Goal: Task Accomplishment & Management: Manage account settings

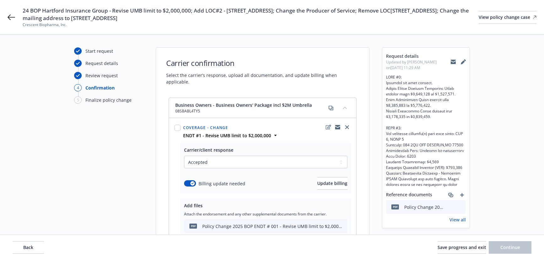
select select "ACCEPTED"
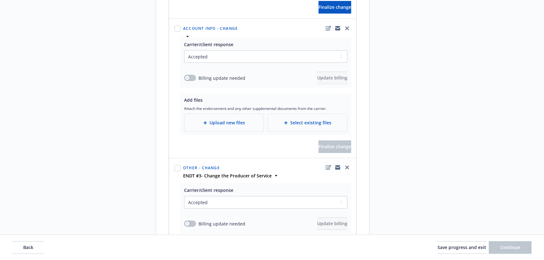
scroll to position [371, 0]
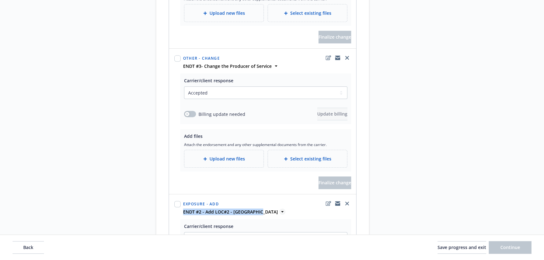
drag, startPoint x: 181, startPoint y: 204, endPoint x: 257, endPoint y: 204, distance: 75.6
click at [257, 208] on div "ENDT #2 - Add LOC#2 - [GEOGRAPHIC_DATA]" at bounding box center [267, 211] width 170 height 7
copy strong "ENDT #2 - Add LOC#2 - [GEOGRAPHIC_DATA]"
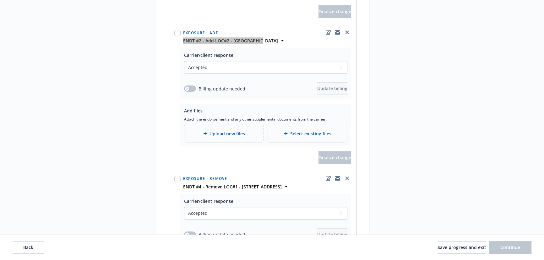
scroll to position [542, 0]
click at [227, 130] on div "Upload new files" at bounding box center [223, 133] width 79 height 17
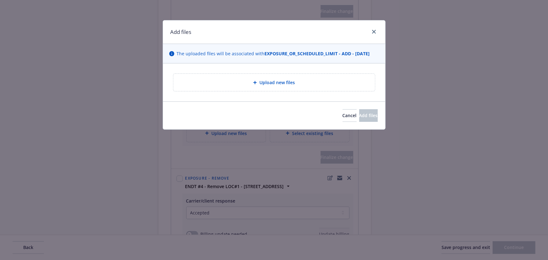
click at [273, 81] on span "Upload new files" at bounding box center [276, 82] width 35 height 7
click at [300, 81] on div "Upload new files" at bounding box center [273, 82] width 191 height 7
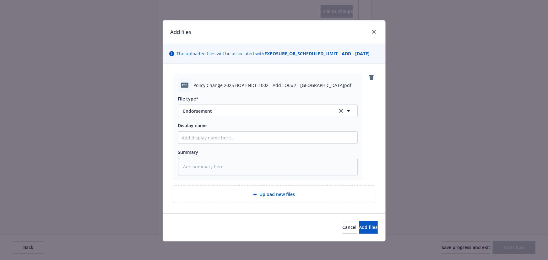
click at [372, 220] on div "Cancel Add files" at bounding box center [274, 227] width 222 height 28
click at [367, 227] on button "Add files" at bounding box center [368, 227] width 19 height 13
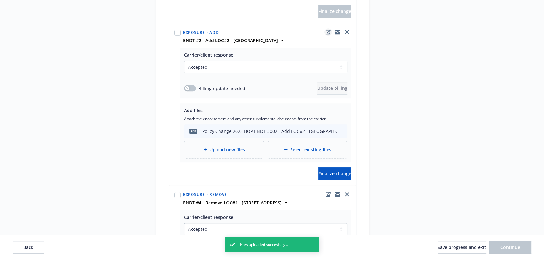
click at [326, 30] on icon "edit" at bounding box center [327, 32] width 5 height 5
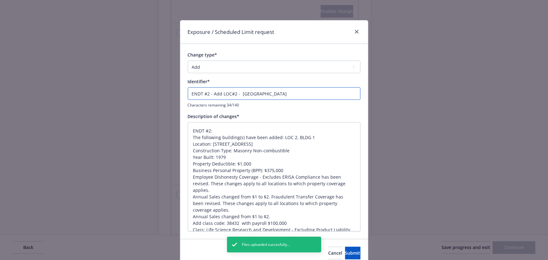
click at [204, 94] on input "ENDT #2 - Add LOC#2 - 300 5TH AVE" at bounding box center [274, 93] width 173 height 13
type textarea "x"
type input "ENDT #02 - Add LOC#2 - 300 5TH AVE"
type textarea "x"
type input "ENDT #002 - Add LOC#2 - 300 5TH AVE"
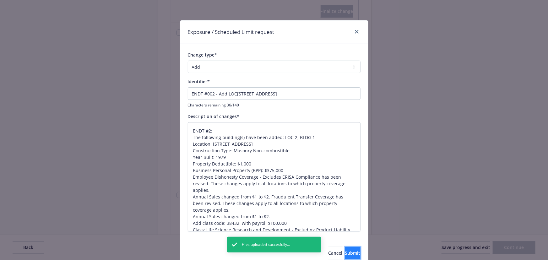
click at [345, 253] on span "Submit" at bounding box center [352, 253] width 15 height 6
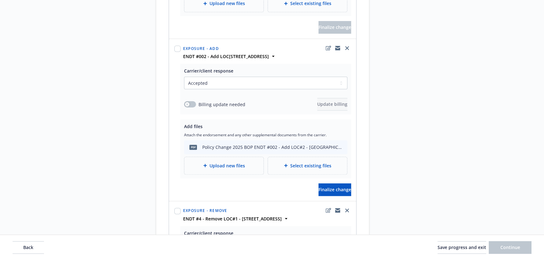
scroll to position [601, 0]
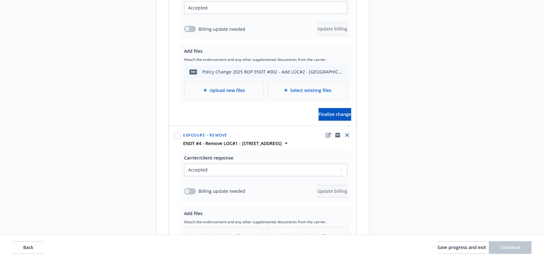
click at [328, 132] on icon "edit" at bounding box center [327, 134] width 5 height 5
type textarea "x"
select select "REMOVE"
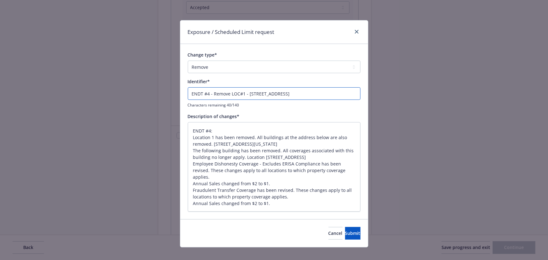
click at [206, 94] on input "ENDT #4 - Remove LOC#1 - 221 CRESCENT ST" at bounding box center [274, 93] width 173 height 13
type textarea "x"
type input "ENDT #04 - Remove LOC#1 - 221 CRESCENT ST"
type textarea "x"
type input "ENDT #004 - Remove LOC#1 - 221 CRESCENT ST"
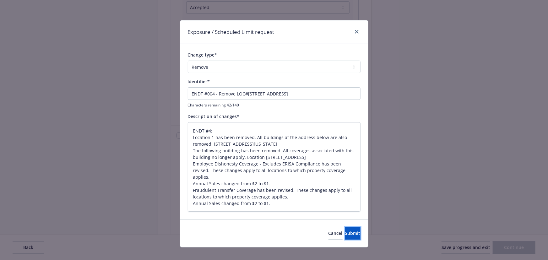
drag, startPoint x: 351, startPoint y: 238, endPoint x: 347, endPoint y: 235, distance: 4.4
click at [350, 237] on button "Submit" at bounding box center [352, 233] width 15 height 13
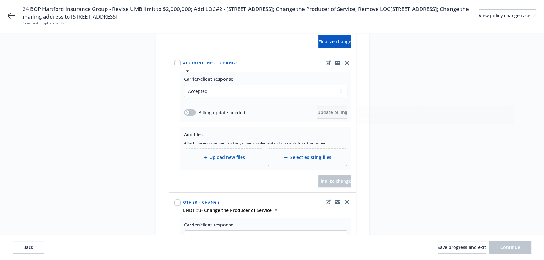
scroll to position [288, 0]
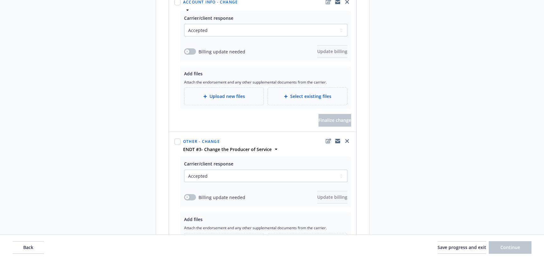
click at [326, 138] on icon "edit" at bounding box center [327, 140] width 5 height 5
type textarea "x"
select select "CHANGE"
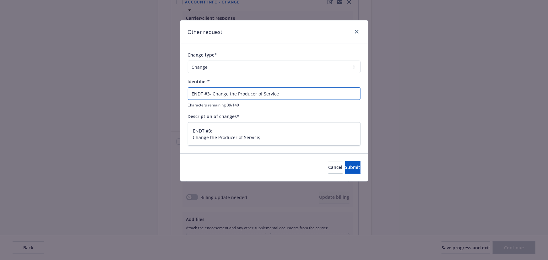
click at [208, 94] on input "ENDT #3- Change the Producer of Service" at bounding box center [274, 93] width 173 height 13
type textarea "x"
type input "ENDT #03- Change the Producer of Service"
type textarea "x"
drag, startPoint x: 232, startPoint y: 92, endPoint x: 108, endPoint y: 92, distance: 124.0
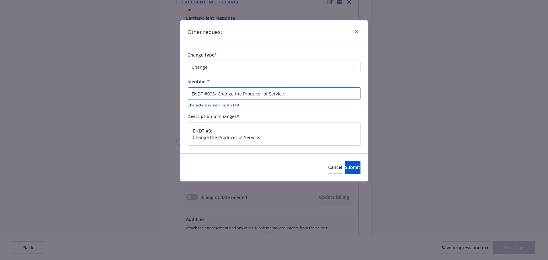
click at [108, 92] on div "Other request Change type* Add Audit Change Remove Identifier* ENDT #003- Chang…" at bounding box center [274, 130] width 548 height 260
type input "ENDT #003- Change the Producer of Service"
click at [351, 164] on button "Submit" at bounding box center [352, 167] width 15 height 13
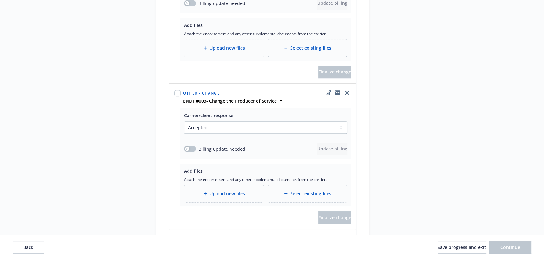
scroll to position [345, 0]
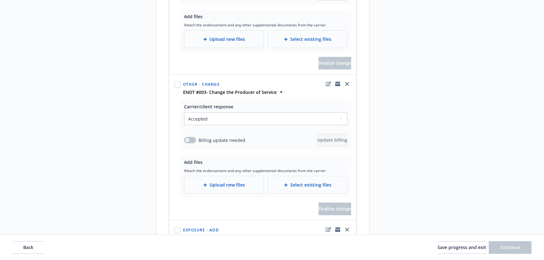
click at [223, 181] on span "Upload new files" at bounding box center [226, 184] width 35 height 7
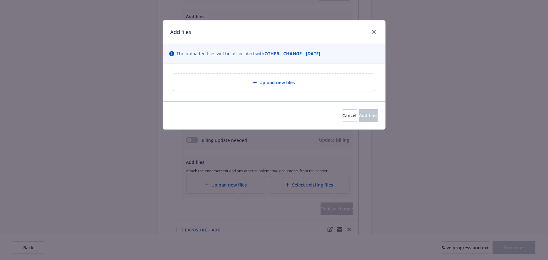
click at [286, 78] on div "Upload new files" at bounding box center [274, 82] width 202 height 17
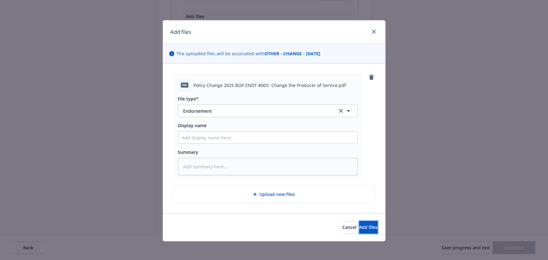
click at [359, 224] on span "Add files" at bounding box center [368, 227] width 19 height 6
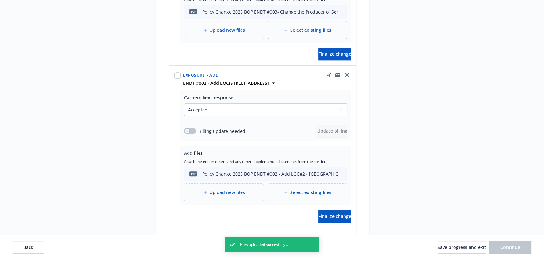
scroll to position [658, 0]
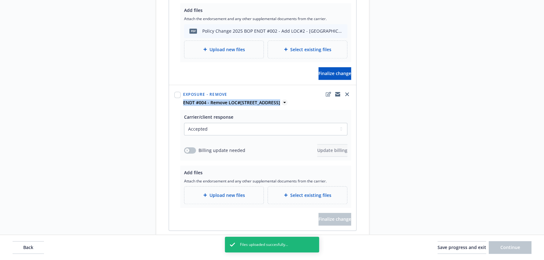
drag, startPoint x: 182, startPoint y: 95, endPoint x: 284, endPoint y: 94, distance: 102.0
click at [284, 99] on div "ENDT #004 - Remove LOC#1 - 221 CRESCENT ST" at bounding box center [267, 102] width 170 height 7
copy div "ENDT #004 - Remove LOC#1 - 221 CRESCENT ST Description ENDT #4: Location 1 has …"
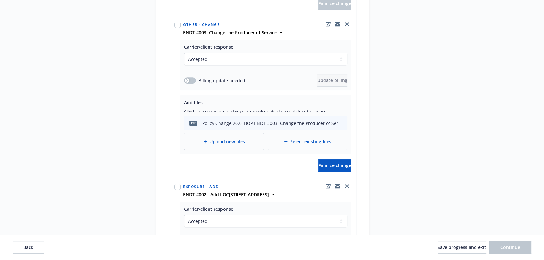
scroll to position [345, 0]
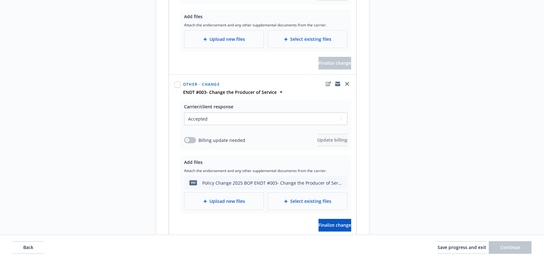
click at [434, 84] on div "Request details Updated by Celeste Li on 09/23/2025, 11:29 AM Reference documen…" at bounding box center [426, 131] width 88 height 857
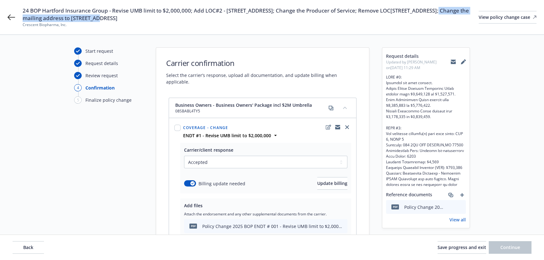
drag, startPoint x: 433, startPoint y: 9, endPoint x: 429, endPoint y: 17, distance: 8.0
click at [429, 17] on span "24 BOP Hartford Insurance Group - Revise UMB limit to $2,000,000; Add LOC#2 - 3…" at bounding box center [251, 14] width 456 height 15
copy span "Change the mailing address to 300 5TH AVE"
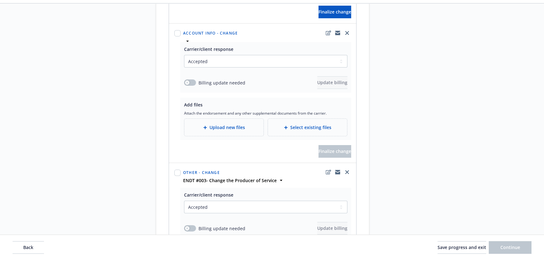
scroll to position [257, 0]
click at [221, 124] on span "Upload new files" at bounding box center [226, 127] width 35 height 7
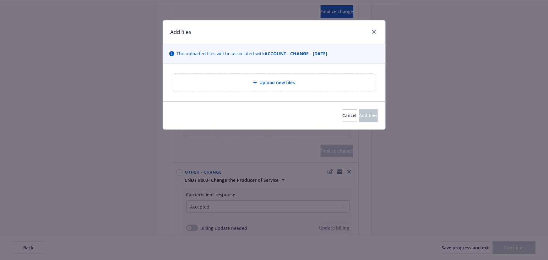
click at [278, 76] on div "Upload new files" at bounding box center [274, 82] width 202 height 17
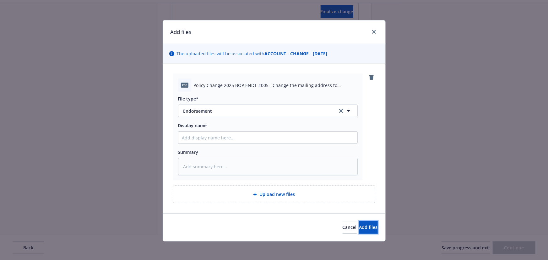
click at [359, 223] on button "Add files" at bounding box center [368, 227] width 19 height 13
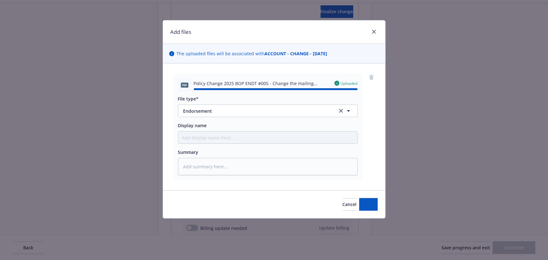
type textarea "x"
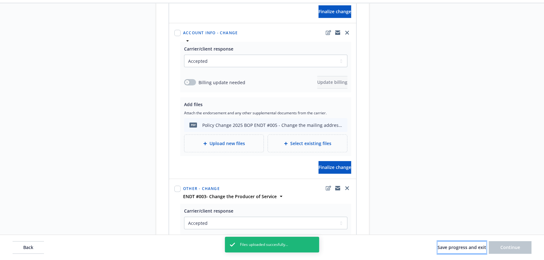
click at [459, 249] on span "Save progress and exit" at bounding box center [461, 247] width 49 height 6
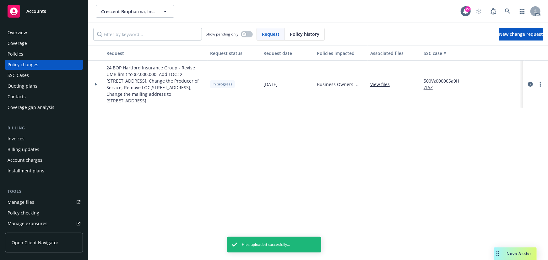
click at [92, 82] on div at bounding box center [96, 84] width 16 height 47
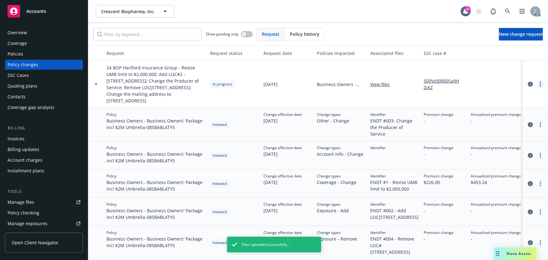
click at [537, 80] on link "more" at bounding box center [540, 84] width 8 height 8
click at [462, 128] on link "Resume workflow" at bounding box center [490, 131] width 108 height 13
select select "ACCEPTED"
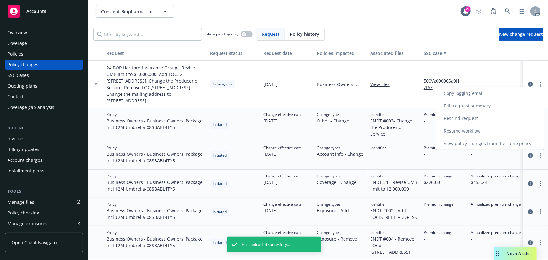
select select "ACCEPTED"
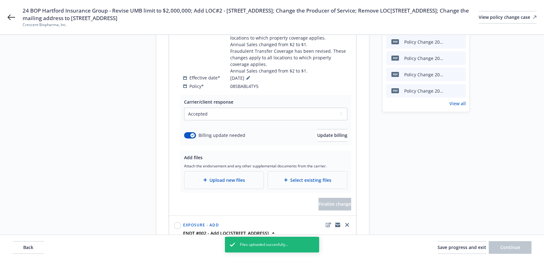
scroll to position [171, 0]
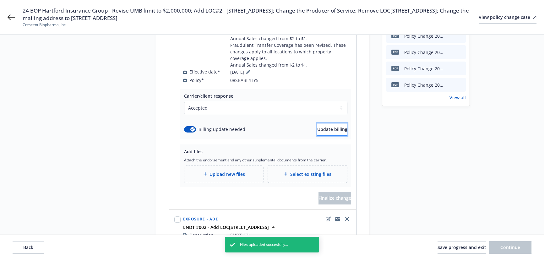
click at [323, 132] on span "Update billing" at bounding box center [332, 129] width 30 height 6
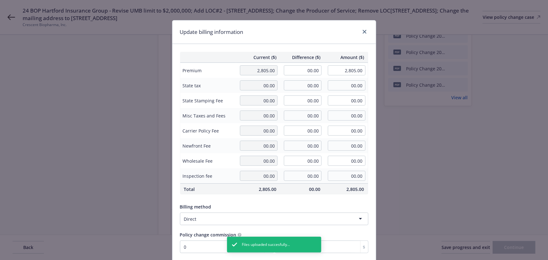
click at [364, 27] on div "Update billing information" at bounding box center [273, 32] width 203 height 24
click at [362, 29] on link "close" at bounding box center [365, 32] width 8 height 8
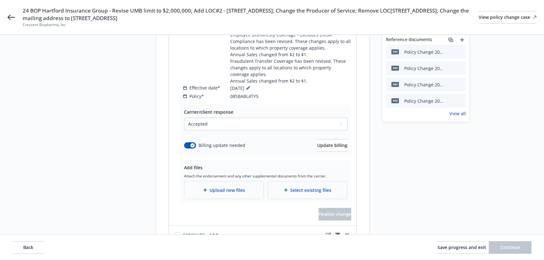
scroll to position [200, 0]
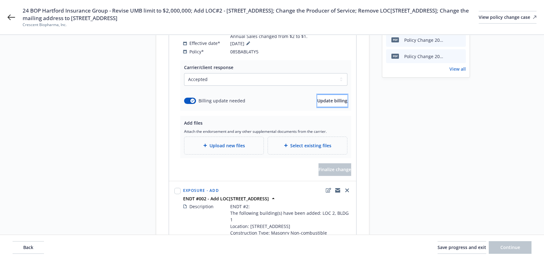
click at [317, 100] on span "Update billing" at bounding box center [332, 101] width 30 height 6
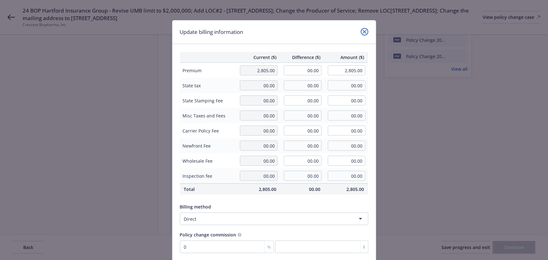
click at [363, 30] on icon "close" at bounding box center [365, 32] width 4 height 4
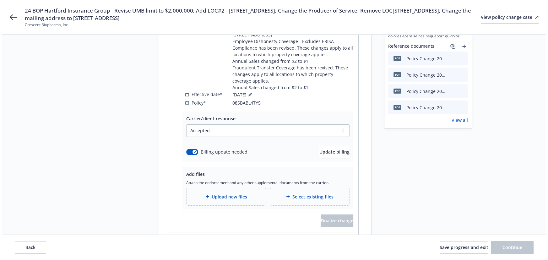
scroll to position [142, 0]
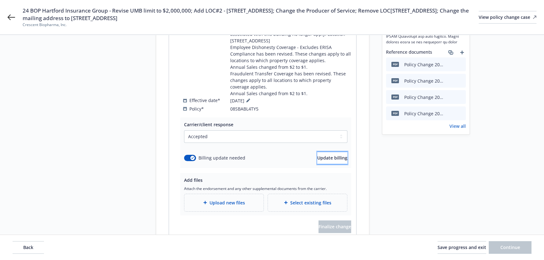
click at [317, 156] on span "Update billing" at bounding box center [332, 158] width 30 height 6
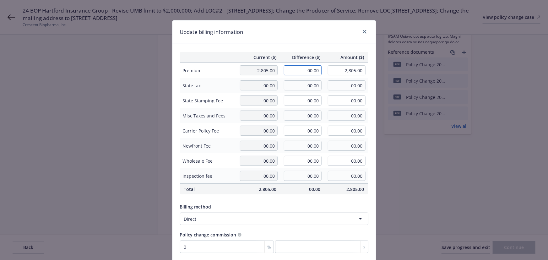
click at [302, 73] on input "00.00" at bounding box center [303, 70] width 38 height 10
type input "-54.00"
type input "2,751.00"
type input "0"
click at [281, 38] on div "Update billing information" at bounding box center [273, 32] width 203 height 24
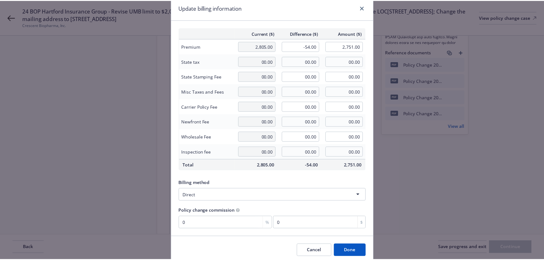
scroll to position [49, 0]
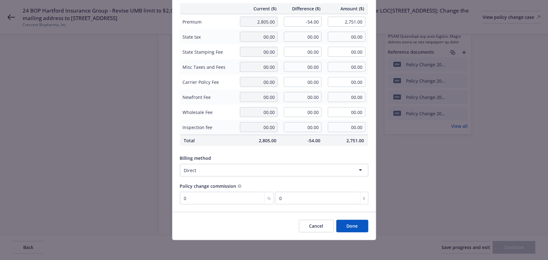
click at [352, 228] on button "Done" at bounding box center [352, 226] width 32 height 13
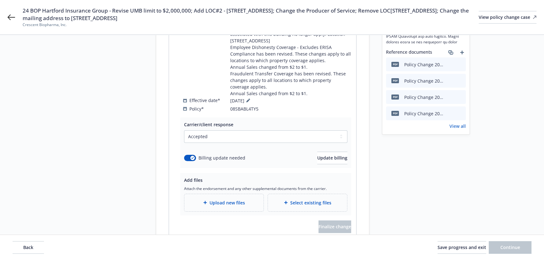
click at [232, 194] on div "Upload new files" at bounding box center [223, 202] width 79 height 17
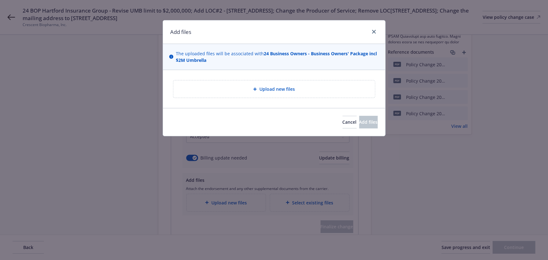
click at [286, 91] on span "Upload new files" at bounding box center [276, 89] width 35 height 7
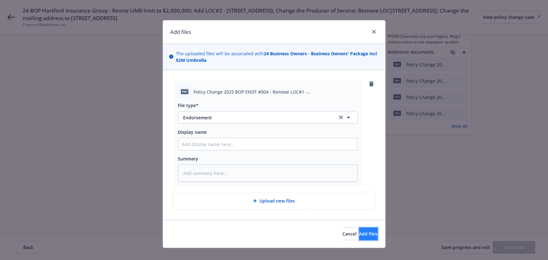
click at [363, 231] on span "Add files" at bounding box center [368, 234] width 19 height 6
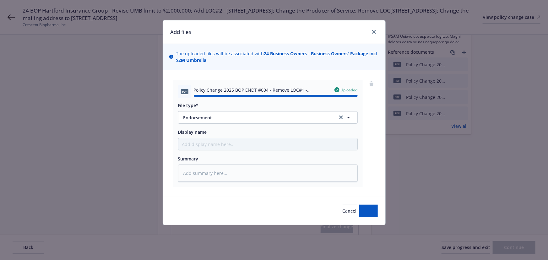
type textarea "x"
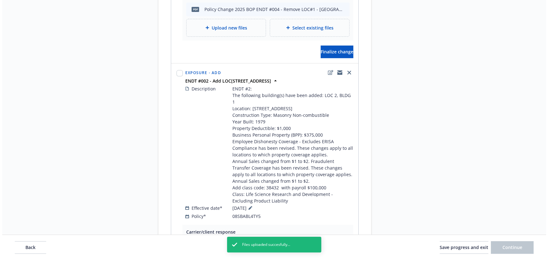
scroll to position [399, 0]
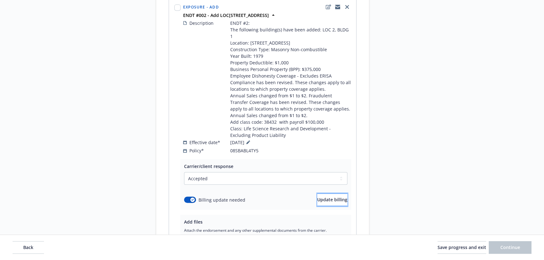
click at [325, 196] on span "Update billing" at bounding box center [332, 199] width 30 height 6
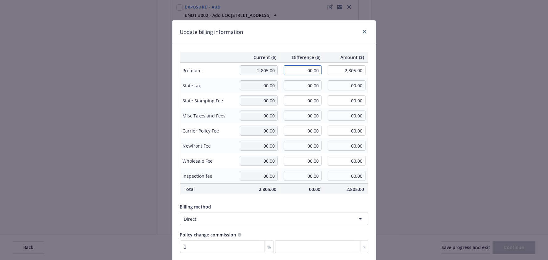
click at [300, 69] on input "00.00" at bounding box center [303, 70] width 38 height 10
type input "322.00"
type input "3,127.00"
type input "0"
click at [295, 19] on div "Update billing information Current ($) Difference ($) Amount ($) Premium 2,805.…" at bounding box center [274, 130] width 548 height 260
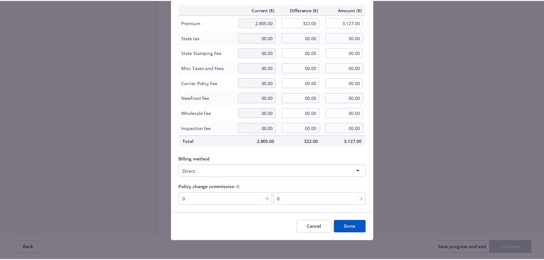
scroll to position [49, 0]
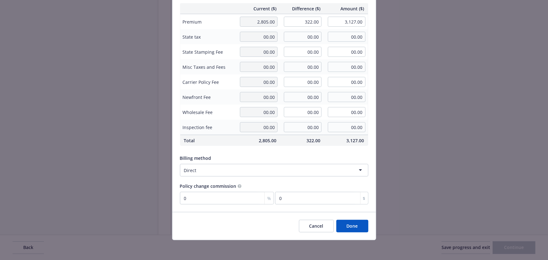
click at [350, 226] on button "Done" at bounding box center [352, 226] width 32 height 13
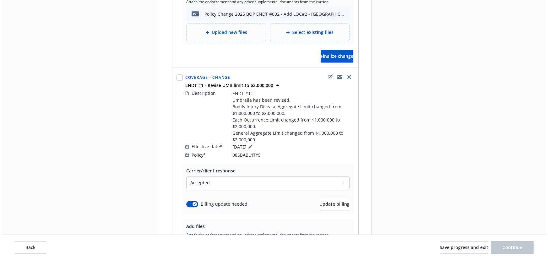
scroll to position [713, 0]
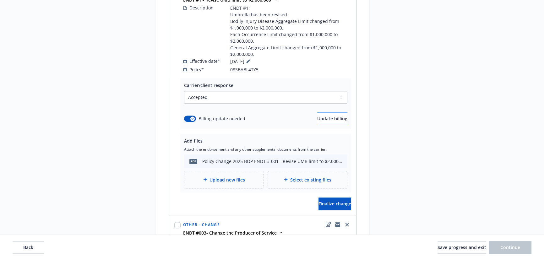
drag, startPoint x: 317, startPoint y: 102, endPoint x: 316, endPoint y: 106, distance: 4.3
click at [317, 102] on div "Select a carrier response Accepted Accepted with revision No endorsement needed…" at bounding box center [265, 108] width 163 height 34
click at [317, 112] on button "Update billing" at bounding box center [332, 118] width 30 height 13
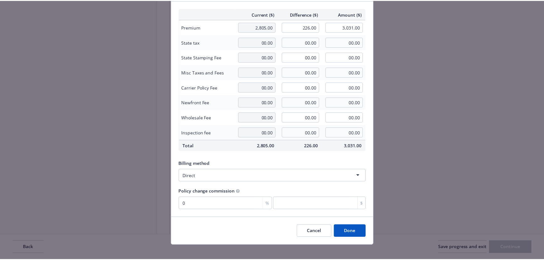
scroll to position [49, 0]
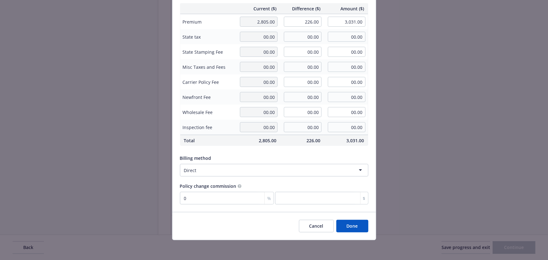
click at [351, 222] on button "Done" at bounding box center [352, 226] width 32 height 13
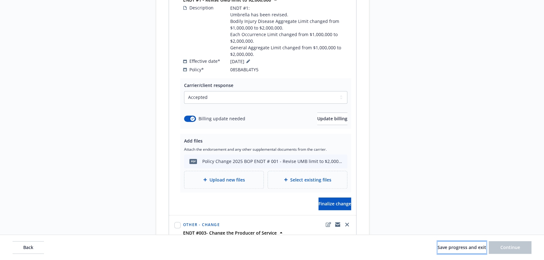
click at [461, 250] on span "Save progress and exit" at bounding box center [461, 247] width 49 height 6
select select "ACCEPTED"
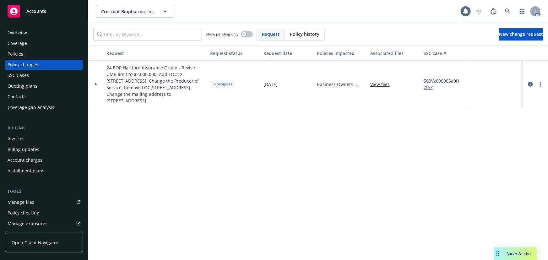
click at [95, 76] on div at bounding box center [96, 84] width 16 height 47
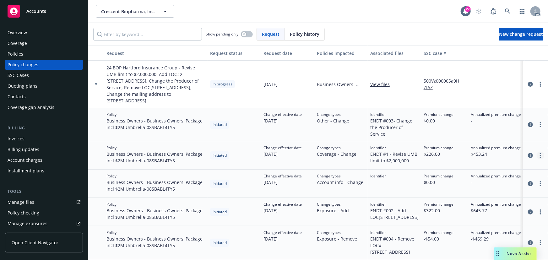
click at [542, 152] on link "more" at bounding box center [540, 156] width 8 height 8
click at [476, 179] on link "Edit policy change" at bounding box center [490, 181] width 108 height 13
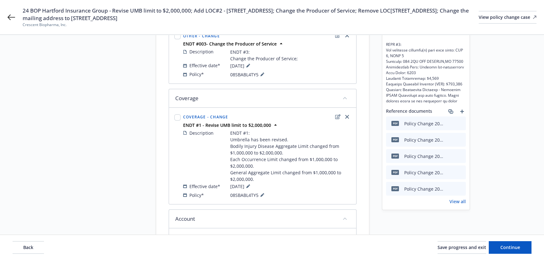
scroll to position [142, 0]
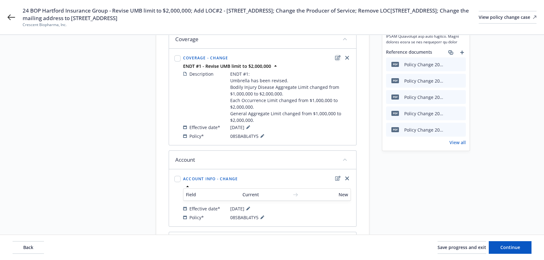
click at [337, 57] on icon "edit" at bounding box center [337, 57] width 5 height 5
type textarea "x"
select select "CHANGE"
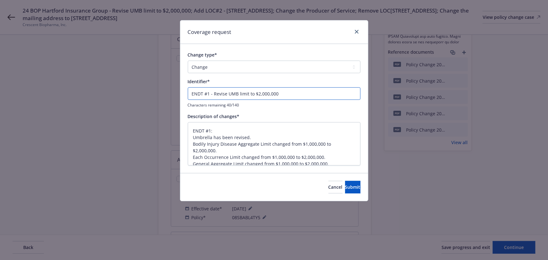
drag, startPoint x: 207, startPoint y: 92, endPoint x: 203, endPoint y: 93, distance: 3.8
click at [207, 92] on input "ENDT #1 - Revise UMB limit to $2,000,000" at bounding box center [274, 93] width 173 height 13
type textarea "x"
type input "ENDT #01 - Revise UMB limit to $2,000,000"
type textarea "x"
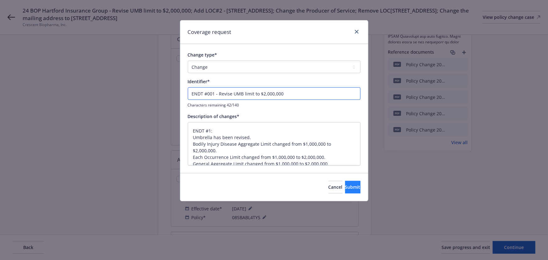
type input "ENDT #001 - Revise UMB limit to $2,000,000"
click at [347, 188] on span "Submit" at bounding box center [352, 187] width 15 height 6
type textarea "x"
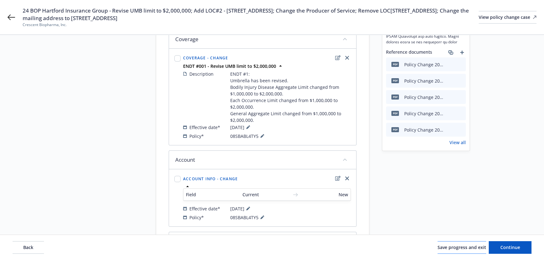
drag, startPoint x: 446, startPoint y: 238, endPoint x: 445, endPoint y: 241, distance: 3.5
click at [446, 238] on div "Back Save progress and exit Continue" at bounding box center [272, 247] width 544 height 25
click at [451, 247] on span "Save progress and exit" at bounding box center [461, 247] width 49 height 6
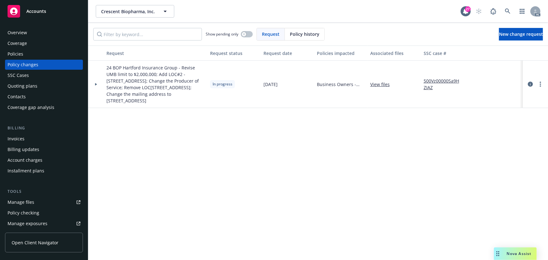
click at [95, 83] on icon at bounding box center [96, 84] width 3 height 2
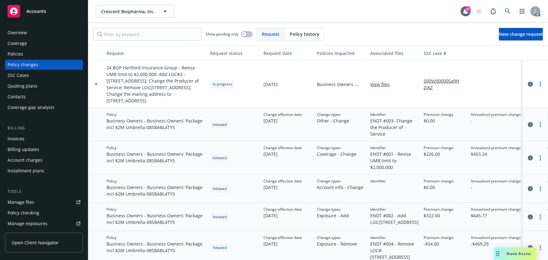
click at [50, 56] on div "Policies" at bounding box center [44, 54] width 73 height 10
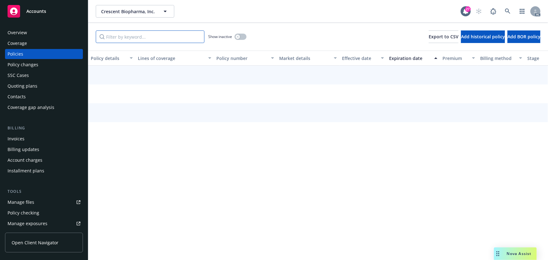
click at [110, 36] on input "Filter by keyword..." at bounding box center [150, 36] width 109 height 13
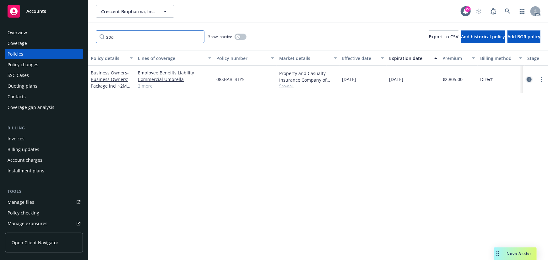
type input "sba"
click at [530, 79] on icon "circleInformation" at bounding box center [528, 79] width 5 height 5
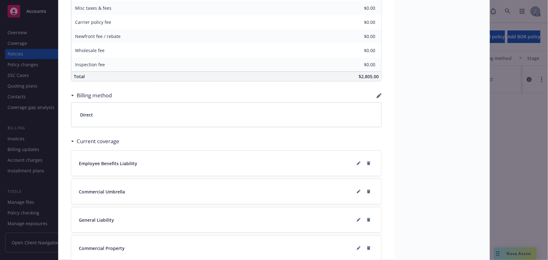
scroll to position [418, 0]
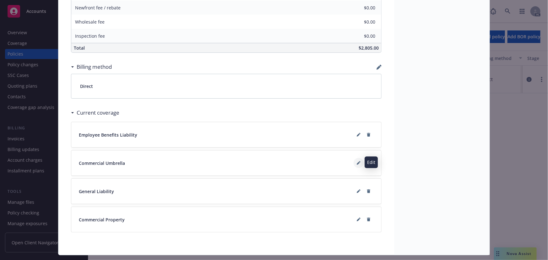
click at [357, 161] on icon at bounding box center [359, 163] width 4 height 4
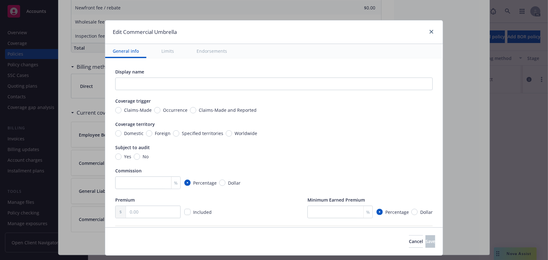
click at [165, 52] on button "Limits" at bounding box center [168, 51] width 28 height 14
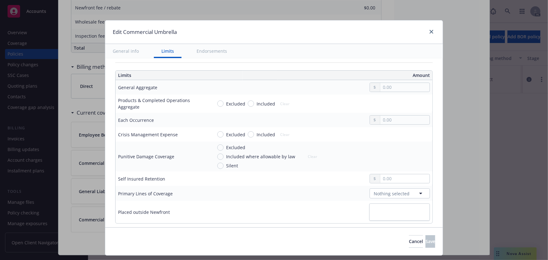
scroll to position [159, 0]
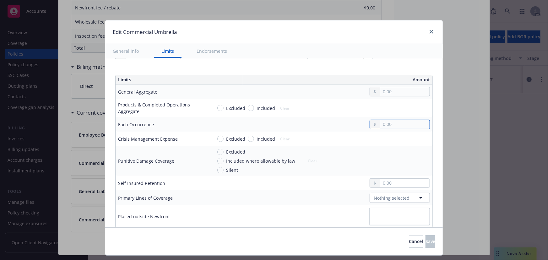
click at [383, 122] on input "text" at bounding box center [404, 124] width 49 height 9
type input "2,000,000.00"
drag, startPoint x: 398, startPoint y: 163, endPoint x: 396, endPoint y: 132, distance: 31.1
click at [398, 163] on button "$2,000,000.00" at bounding box center [396, 163] width 54 height 12
click at [386, 97] on td at bounding box center [321, 91] width 223 height 14
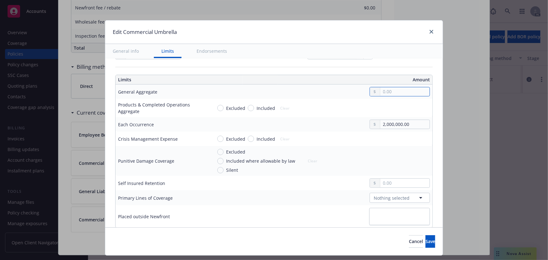
click at [383, 92] on input "text" at bounding box center [404, 91] width 49 height 9
click at [396, 128] on button "$2,000,000.00" at bounding box center [396, 131] width 54 height 12
type input "2,000,000.00"
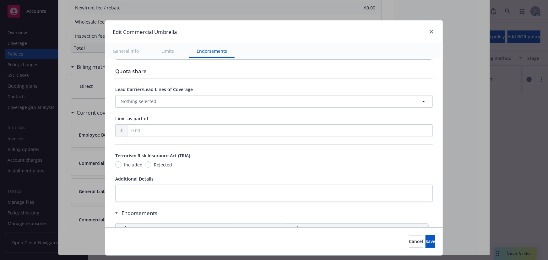
scroll to position [330, 0]
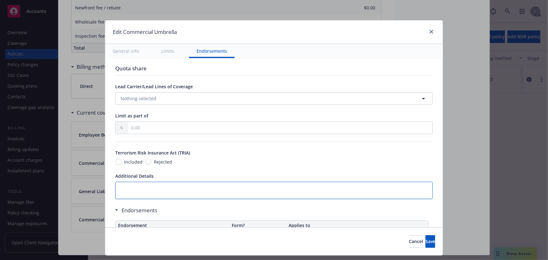
click at [115, 186] on textarea at bounding box center [273, 190] width 317 height 17
click at [152, 190] on textarea at bounding box center [273, 190] width 317 height 17
paste textarea "Umbrella has been revised. Bodily Injury Disease Aggregate Limit changed from $…"
type textarea "Umbrella has been revised. Bodily Injury Disease Aggregate Limit changed from $…"
click at [116, 189] on textarea "Umbrella has been revised. Bodily Injury Disease Aggregate Limit changed from $…" at bounding box center [273, 190] width 317 height 17
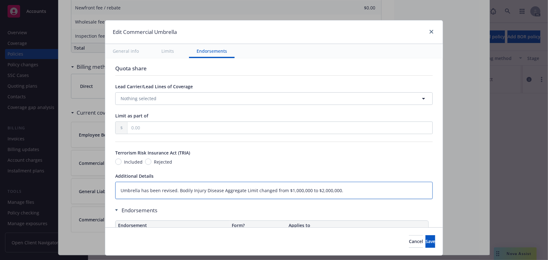
type textarea "x"
type textarea "EUmbrella has been revised. Bodily Injury Disease Aggregate Limit changed from …"
type textarea "x"
type textarea "EfUmbrella has been revised. Bodily Injury Disease Aggregate Limit changed from…"
type textarea "x"
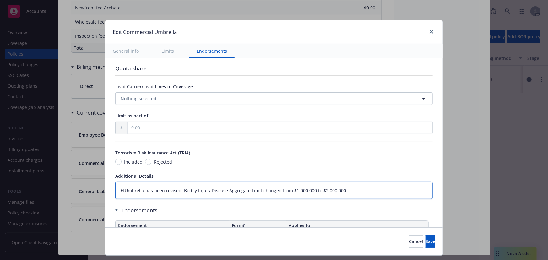
type textarea "EffUmbrella has been revised. Bodily Injury Disease Aggregate Limit changed fro…"
type textarea "x"
type textarea "Eff Umbrella has been revised. Bodily Injury Disease Aggregate Limit changed fr…"
type textarea "x"
type textarea "Eff 5Umbrella has been revised. Bodily Injury Disease Aggregate Limit changed f…"
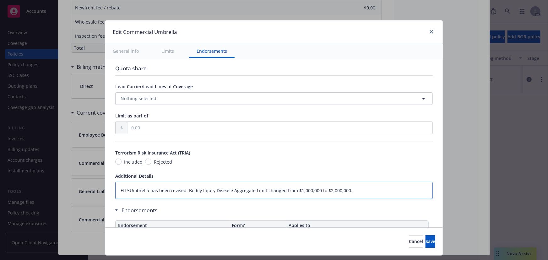
type textarea "x"
type textarea "Eff 5/Umbrella has been revised. Bodily Injury Disease Aggregate Limit changed …"
type textarea "x"
type textarea "Eff 5/1Umbrella has been revised. Bodily Injury Disease Aggregate Limit changed…"
type textarea "x"
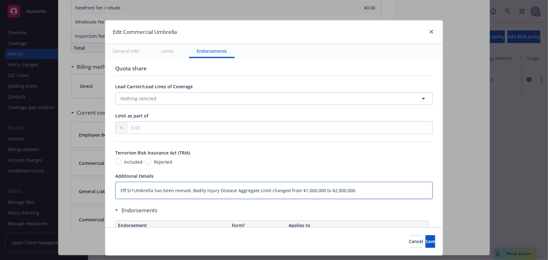
type textarea "Eff 5/1/Umbrella has been revised. Bodily Injury Disease Aggregate Limit change…"
type textarea "x"
type textarea "Eff 5/1/2Umbrella has been revised. Bodily Injury Disease Aggregate Limit chang…"
type textarea "x"
type textarea "Eff 5/1/25Umbrella has been revised. Bodily Injury Disease Aggregate Limit chan…"
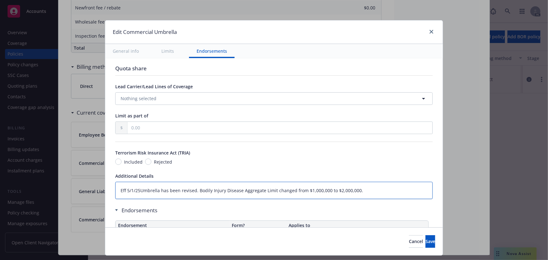
type textarea "x"
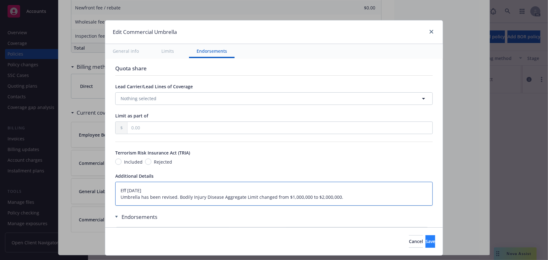
type textarea "Eff 5/1/25 Umbrella has been revised. Bodily Injury Disease Aggregate Limit cha…"
click at [425, 243] on span "Save" at bounding box center [430, 241] width 10 height 6
type textarea "x"
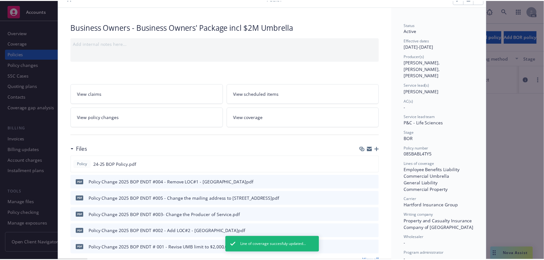
scroll to position [0, 0]
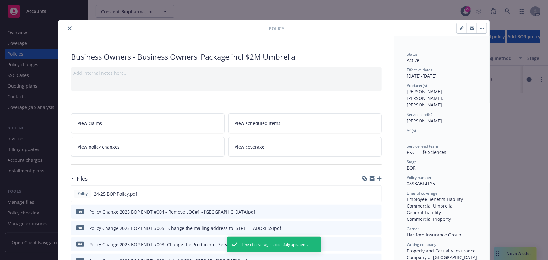
click at [68, 29] on icon "close" at bounding box center [70, 28] width 4 height 4
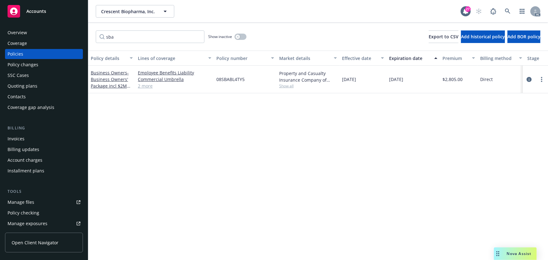
click at [45, 62] on div "Policy changes" at bounding box center [44, 65] width 73 height 10
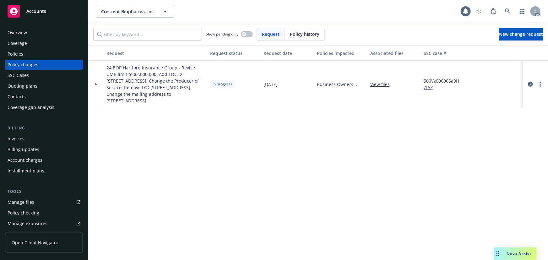
click at [540, 82] on icon "more" at bounding box center [540, 84] width 1 height 5
click at [490, 126] on link "Resume workflow" at bounding box center [490, 131] width 108 height 13
select select "ACCEPTED"
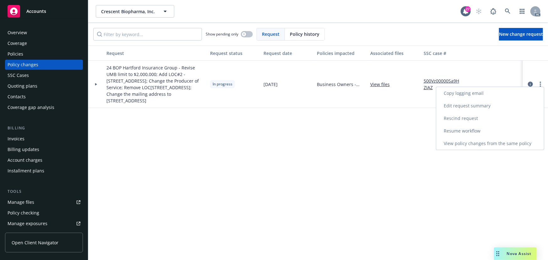
select select "ACCEPTED"
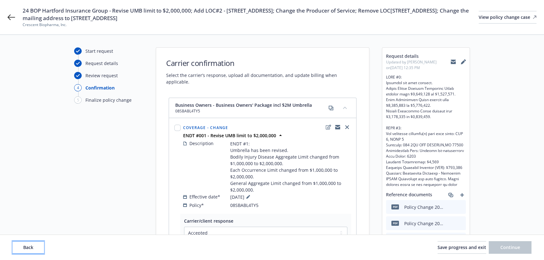
click at [23, 243] on button "Back" at bounding box center [28, 247] width 31 height 13
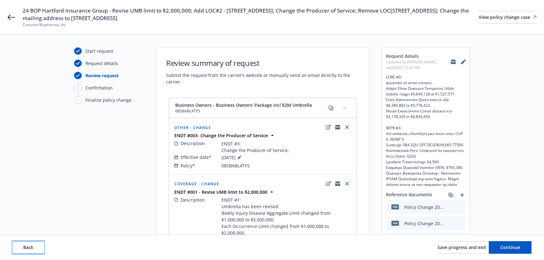
click at [23, 243] on button "Back" at bounding box center [28, 247] width 31 height 13
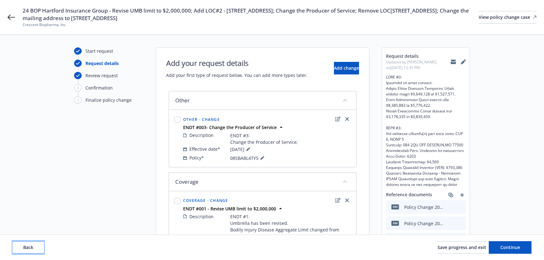
click at [23, 243] on button "Back" at bounding box center [28, 247] width 31 height 13
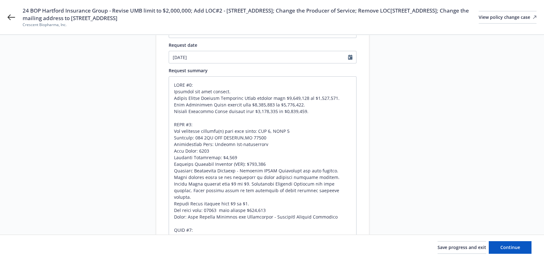
scroll to position [85, 0]
drag, startPoint x: 174, startPoint y: 170, endPoint x: 266, endPoint y: 195, distance: 95.5
click at [266, 195] on textarea at bounding box center [263, 210] width 188 height 268
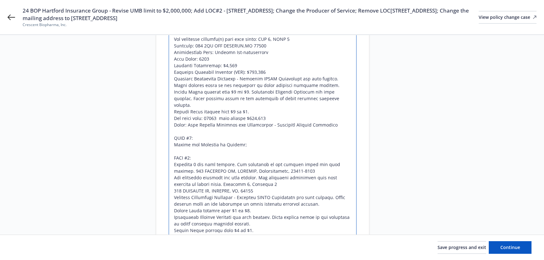
scroll to position [200, 0]
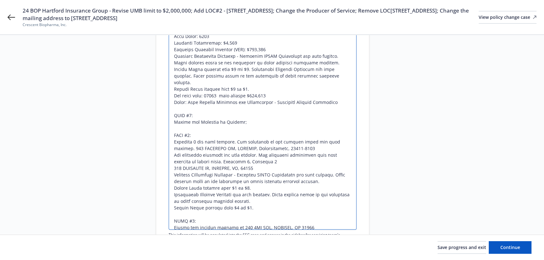
drag, startPoint x: 174, startPoint y: 167, endPoint x: 252, endPoint y: 201, distance: 85.4
click at [252, 201] on textarea at bounding box center [263, 96] width 188 height 268
drag, startPoint x: 447, startPoint y: 248, endPoint x: 439, endPoint y: 246, distance: 8.1
click at [446, 247] on span "Save progress and exit" at bounding box center [461, 247] width 49 height 6
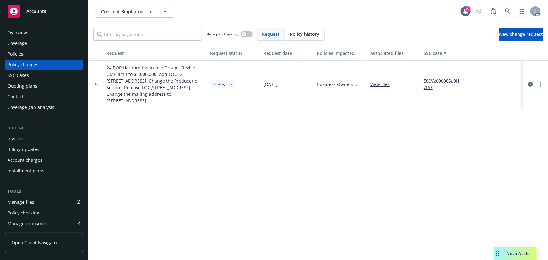
click at [441, 78] on link "500Vz00000Sa9HZIAZ" at bounding box center [444, 84] width 42 height 13
click at [39, 53] on div "Policies" at bounding box center [44, 54] width 73 height 10
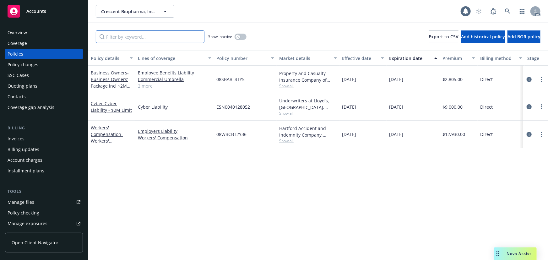
click at [132, 35] on input "Filter by keyword..." at bounding box center [150, 36] width 109 height 13
click at [528, 78] on icon "circleInformation" at bounding box center [528, 79] width 5 height 5
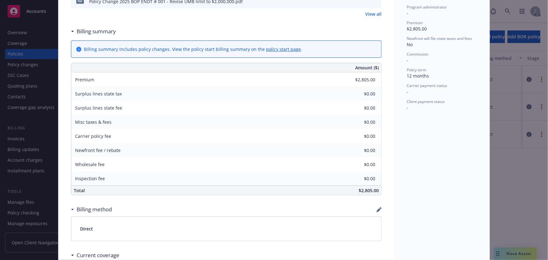
scroll to position [418, 0]
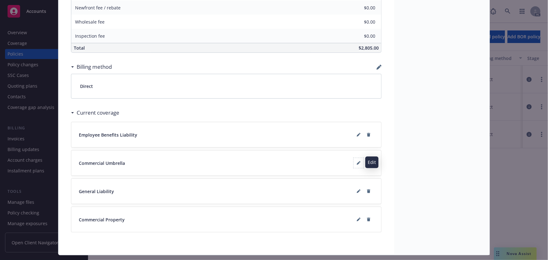
click at [353, 158] on span at bounding box center [358, 163] width 10 height 10
click at [357, 161] on icon at bounding box center [359, 163] width 4 height 4
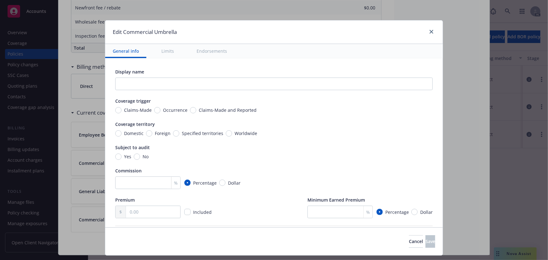
click at [162, 53] on button "Limits" at bounding box center [168, 51] width 28 height 14
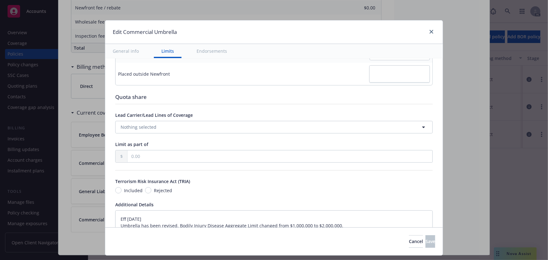
type textarea "x"
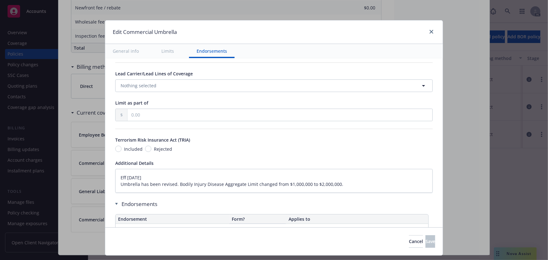
scroll to position [388, 0]
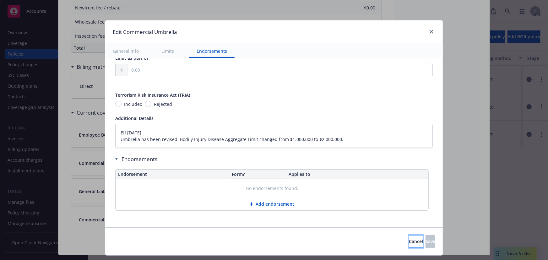
click at [409, 239] on span "Cancel" at bounding box center [416, 241] width 14 height 6
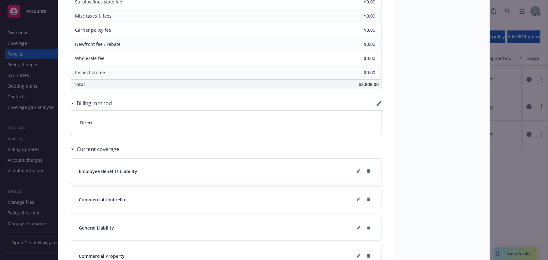
scroll to position [428, 0]
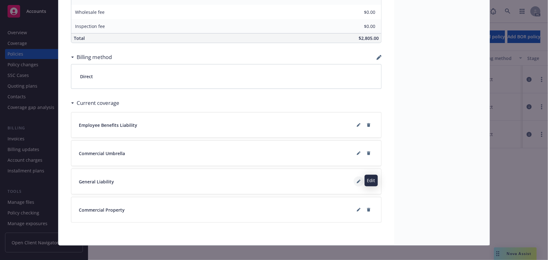
click at [357, 180] on icon at bounding box center [359, 182] width 4 height 4
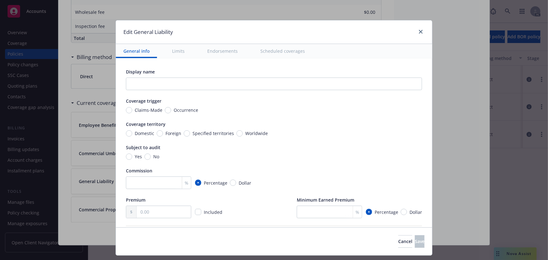
click at [275, 53] on button "Scheduled coverages" at bounding box center [283, 51] width 60 height 14
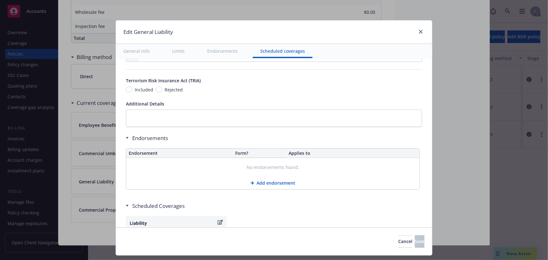
scroll to position [757, 0]
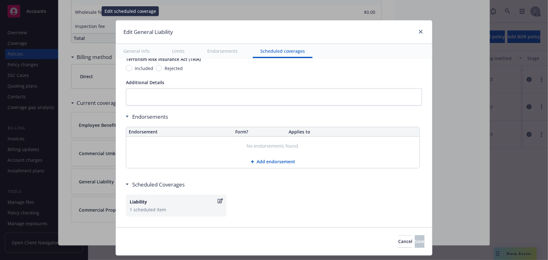
click at [181, 207] on div "1 scheduled item" at bounding box center [176, 209] width 93 height 7
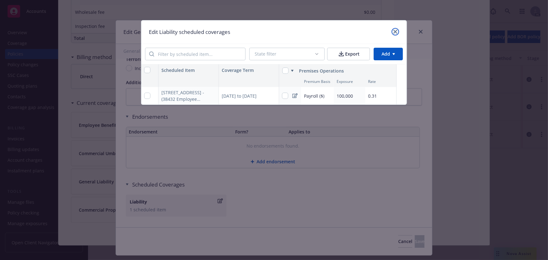
click at [396, 31] on icon "close" at bounding box center [395, 32] width 4 height 4
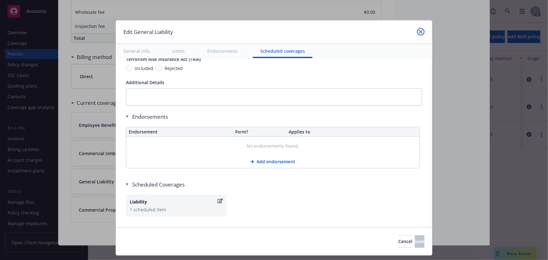
click at [420, 32] on icon "close" at bounding box center [421, 32] width 4 height 4
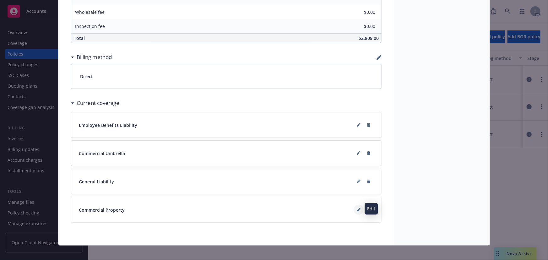
click at [354, 207] on button at bounding box center [358, 210] width 10 height 10
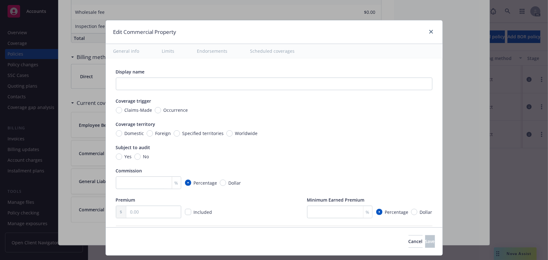
click at [261, 56] on button "Scheduled coverages" at bounding box center [273, 51] width 60 height 14
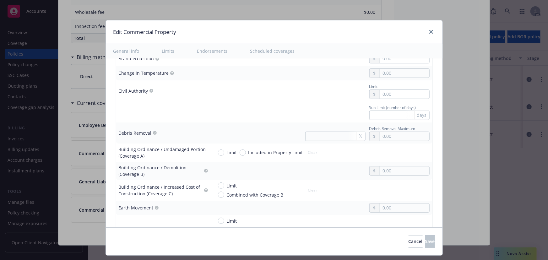
scroll to position [1983, 0]
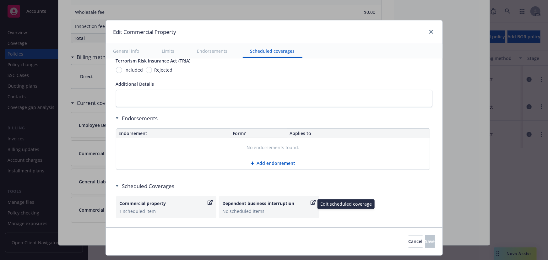
click at [162, 204] on div "Commercial property 1 scheduled item" at bounding box center [166, 207] width 93 height 14
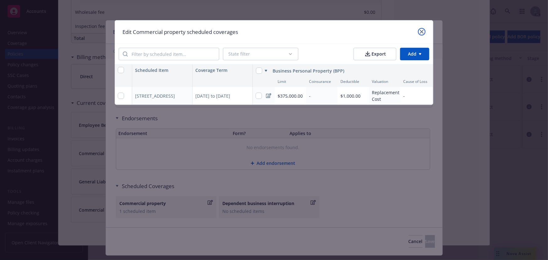
click at [421, 31] on icon "close" at bounding box center [422, 32] width 4 height 4
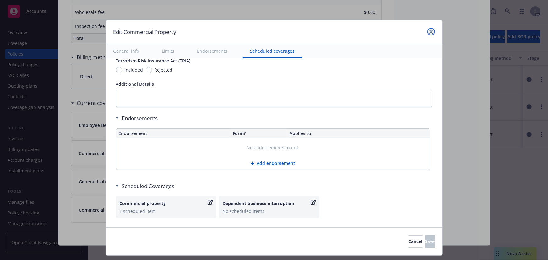
click at [427, 31] on link "close" at bounding box center [431, 32] width 8 height 8
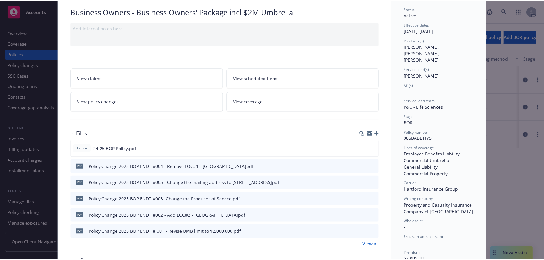
scroll to position [0, 0]
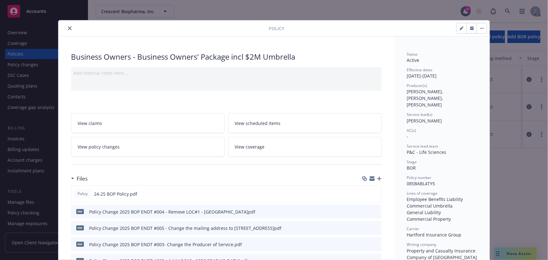
click at [106, 151] on link "View policy changes" at bounding box center [147, 147] width 153 height 20
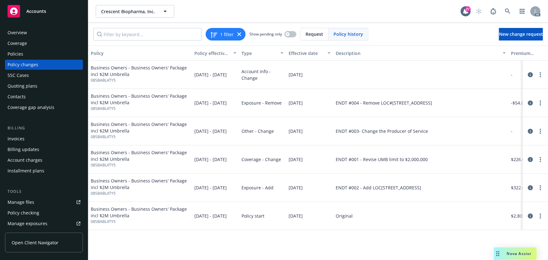
click at [29, 53] on div "Policies" at bounding box center [44, 54] width 73 height 10
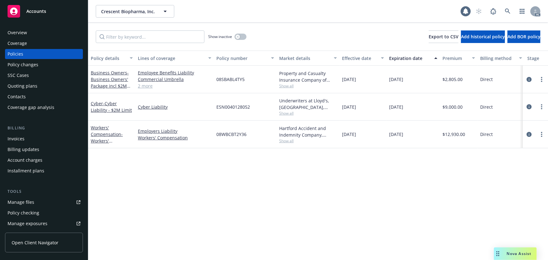
click at [44, 66] on div "Policy changes" at bounding box center [44, 65] width 73 height 10
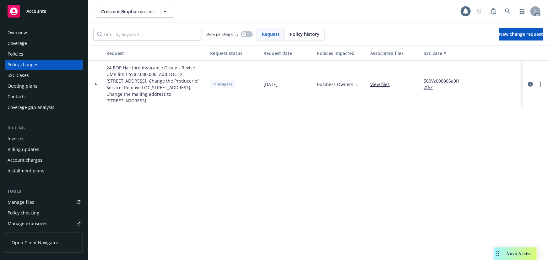
click at [95, 83] on icon at bounding box center [96, 84] width 3 height 2
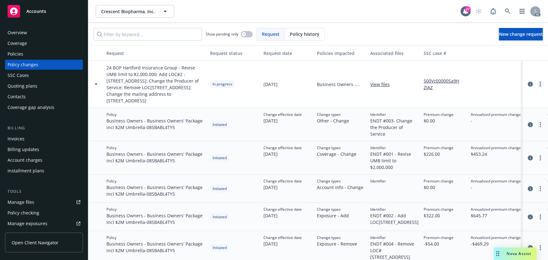
click at [540, 82] on icon "more" at bounding box center [540, 84] width 1 height 5
click at [479, 131] on link "Resume workflow" at bounding box center [490, 131] width 108 height 13
select select "ACCEPTED"
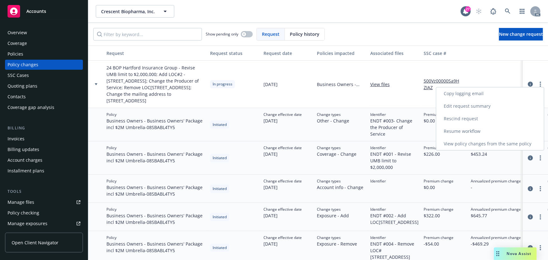
select select "ACCEPTED"
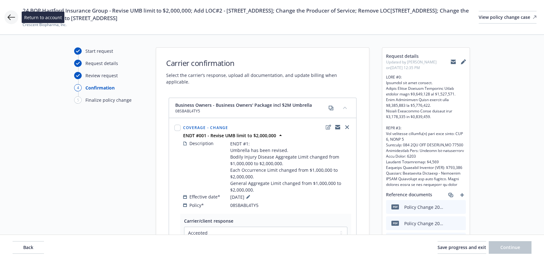
click at [9, 16] on icon at bounding box center [12, 17] width 8 height 8
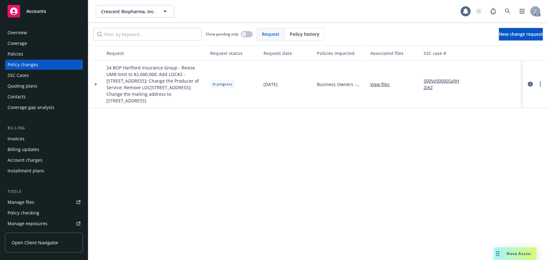
click at [96, 83] on icon at bounding box center [96, 84] width 3 height 2
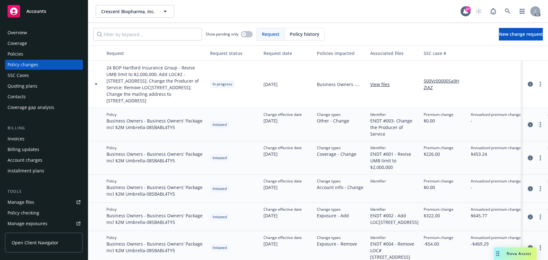
drag, startPoint x: 546, startPoint y: 113, endPoint x: 542, endPoint y: 114, distance: 4.9
click at [543, 113] on div at bounding box center [535, 124] width 25 height 33
click at [541, 121] on link "more" at bounding box center [540, 125] width 8 height 8
click at [469, 153] on link "Edit policy change" at bounding box center [490, 153] width 108 height 13
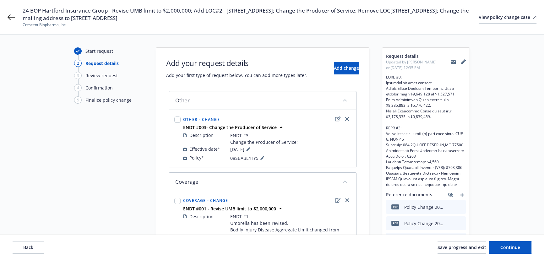
click at [174, 119] on div at bounding box center [177, 138] width 9 height 49
click at [516, 247] on span "Continue" at bounding box center [510, 247] width 20 height 6
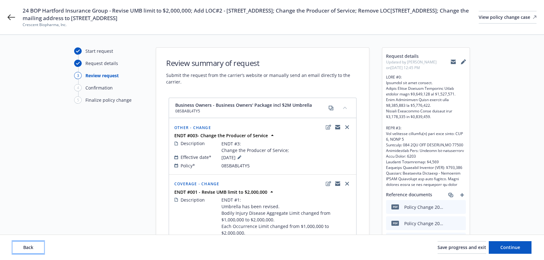
click at [25, 248] on span "Back" at bounding box center [28, 247] width 10 height 6
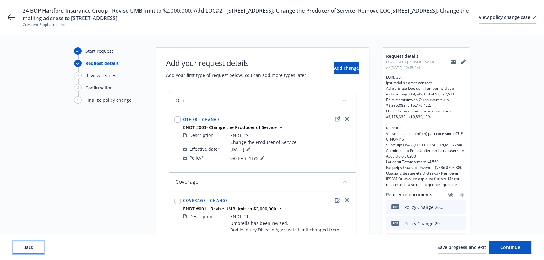
click at [25, 248] on span "Back" at bounding box center [28, 247] width 10 height 6
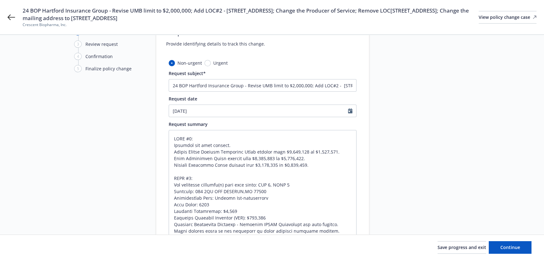
scroll to position [85, 0]
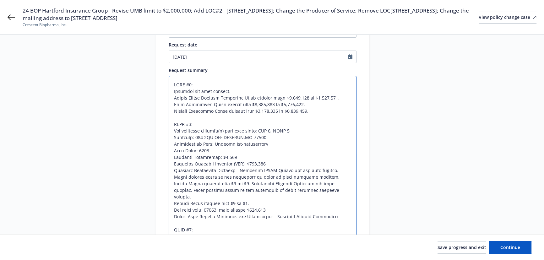
click at [249, 181] on textarea at bounding box center [263, 210] width 188 height 268
type textarea "x"
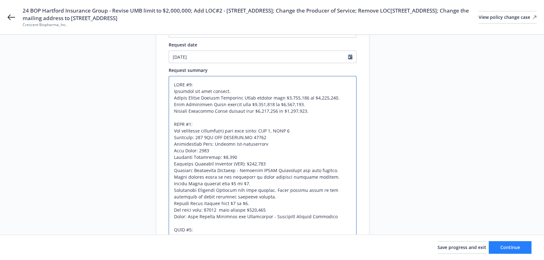
type textarea "ENDT #1: Umbrella has been revised. Bodily Injury Disease Aggregate Limit chang…"
click at [510, 247] on span "Continue" at bounding box center [510, 247] width 20 height 6
type textarea "x"
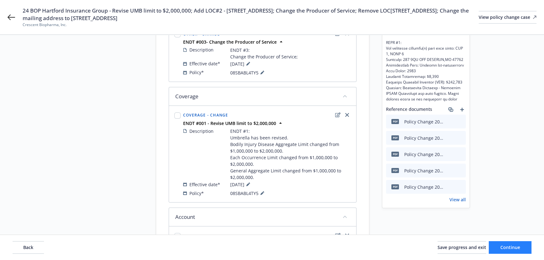
scroll to position [0, 0]
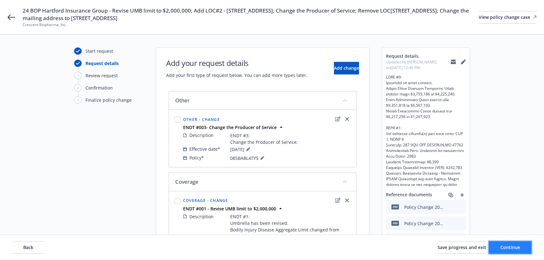
click at [510, 246] on span "Continue" at bounding box center [510, 247] width 20 height 6
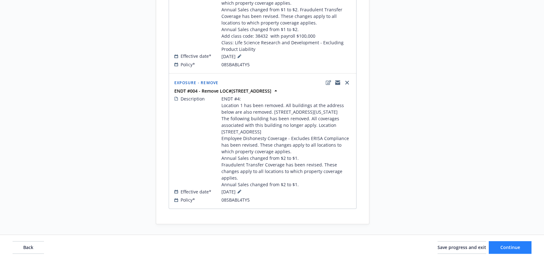
scroll to position [411, 0]
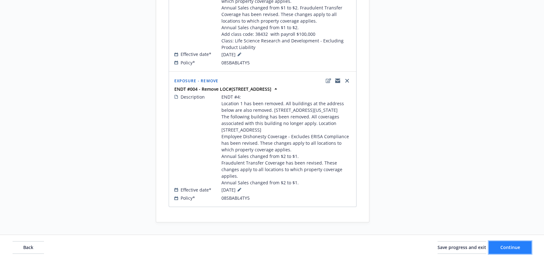
click at [519, 247] on span "Continue" at bounding box center [510, 247] width 20 height 6
select select "ACCEPTED"
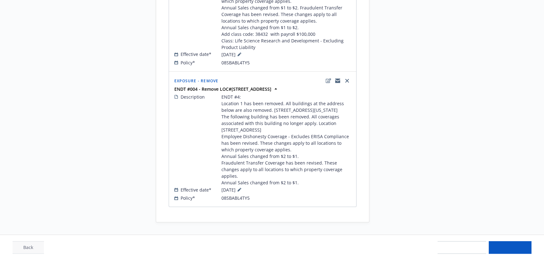
select select "ACCEPTED"
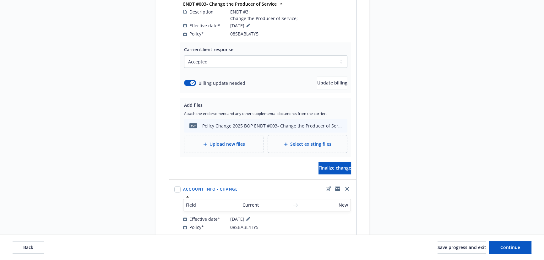
click at [173, 188] on div at bounding box center [177, 208] width 9 height 48
click at [175, 188] on input "checkbox" at bounding box center [177, 189] width 6 height 6
checkbox input "true"
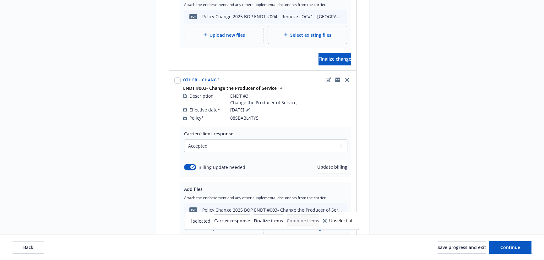
scroll to position [239, 0]
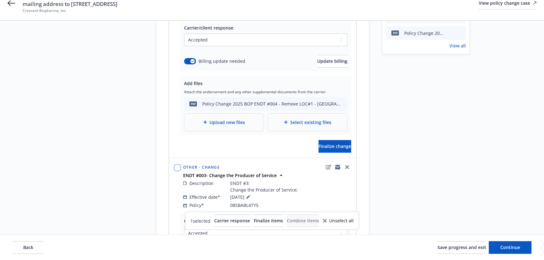
click at [175, 167] on input "checkbox" at bounding box center [177, 167] width 6 height 6
checkbox input "true"
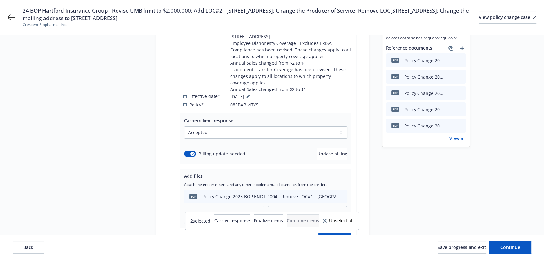
scroll to position [68, 0]
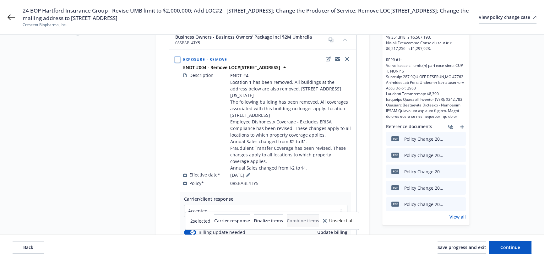
click at [178, 56] on input "checkbox" at bounding box center [177, 59] width 6 height 6
checkbox input "true"
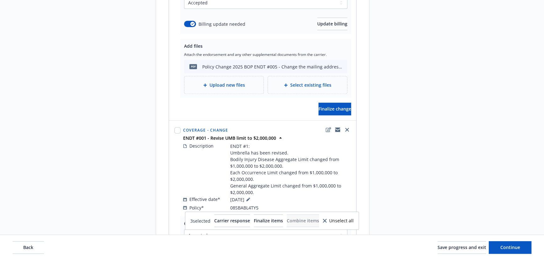
scroll to position [753, 0]
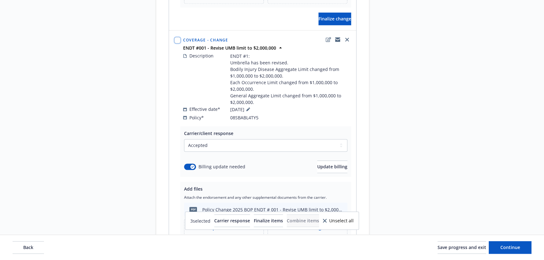
click at [176, 40] on input "checkbox" at bounding box center [177, 40] width 6 height 6
checkbox input "true"
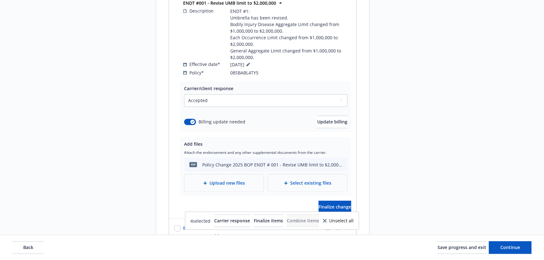
scroll to position [867, 0]
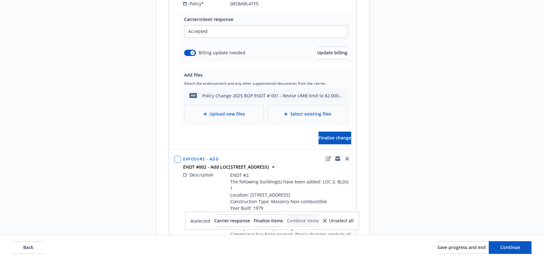
click at [178, 160] on input "checkbox" at bounding box center [177, 159] width 6 height 6
checkbox input "true"
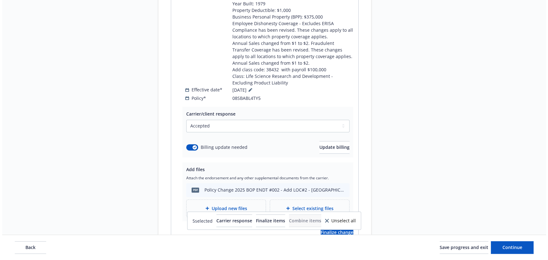
scroll to position [1101, 0]
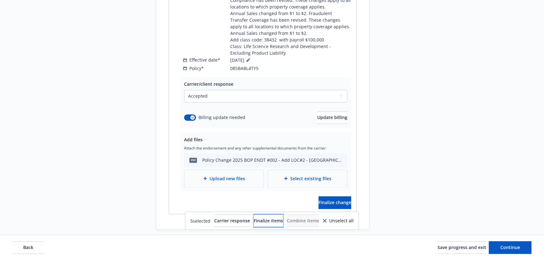
click at [276, 216] on button "Finalize items" at bounding box center [268, 220] width 29 height 13
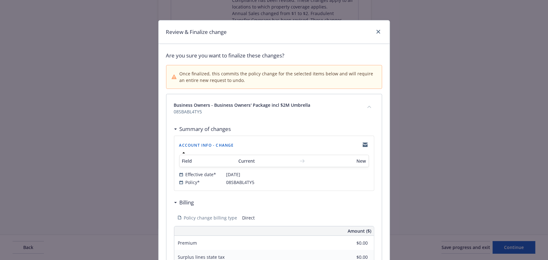
click at [313, 116] on div "Business Owners - Business Owners' Package incl $2M Umbrella 08SBABL4TY5" at bounding box center [273, 108] width 215 height 28
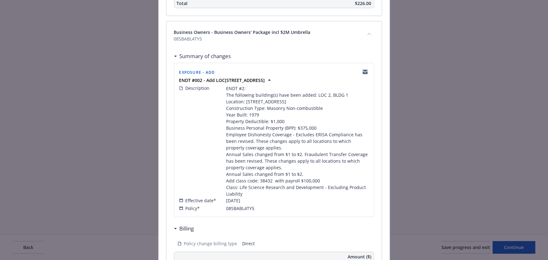
scroll to position [1474, 0]
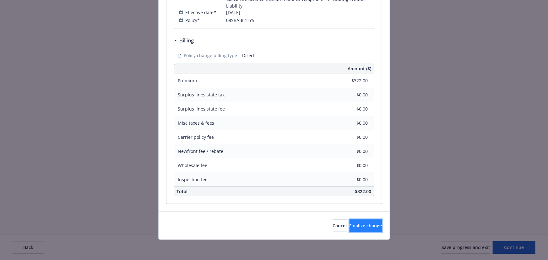
click at [362, 231] on button "Finalize change" at bounding box center [365, 225] width 33 height 13
select select "ACCEPTED"
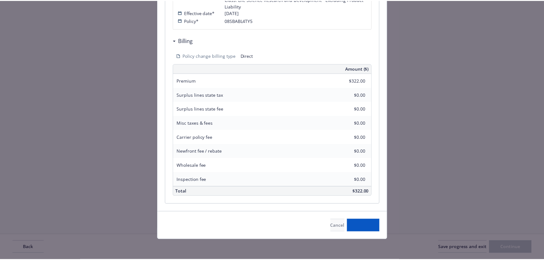
scroll to position [1086, 0]
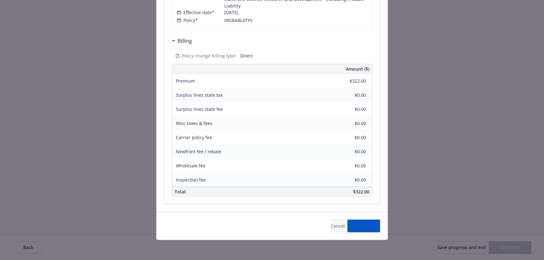
select select "ACCEPTED"
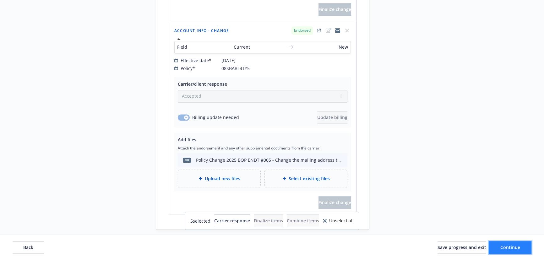
click at [530, 250] on button "Continue" at bounding box center [509, 247] width 43 height 13
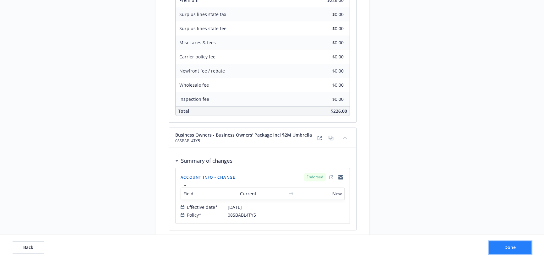
click at [530, 250] on button "Done" at bounding box center [509, 247] width 43 height 13
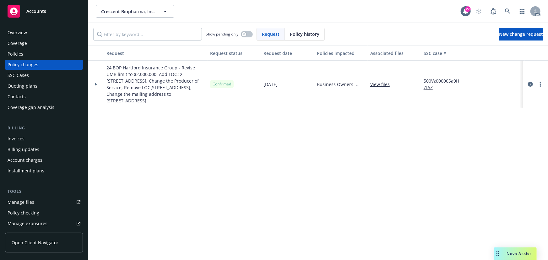
click at [40, 51] on div "Policies" at bounding box center [44, 54] width 73 height 10
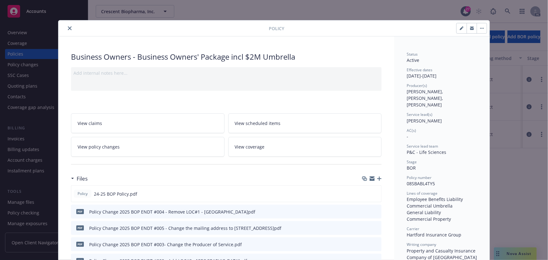
click at [68, 27] on icon "close" at bounding box center [70, 28] width 4 height 4
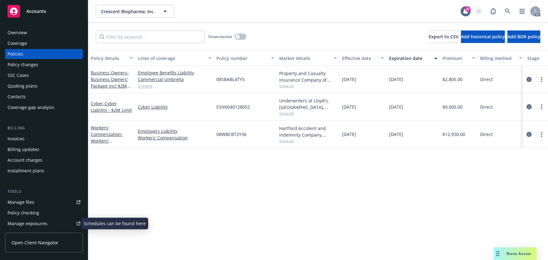
click at [37, 223] on div "Manage exposures" at bounding box center [28, 223] width 40 height 10
click at [528, 78] on icon "circleInformation" at bounding box center [528, 79] width 5 height 5
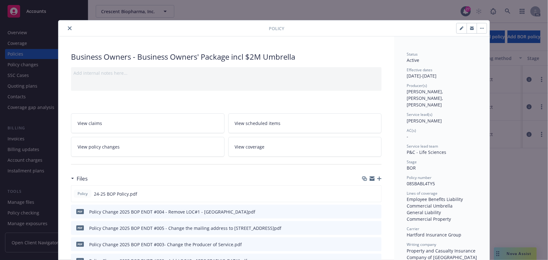
drag, startPoint x: 405, startPoint y: 116, endPoint x: 457, endPoint y: 118, distance: 52.4
click at [457, 118] on div "Status Active Effective dates 10/30/2024 - 10/30/2025 Producer(s) Brian Kellehe…" at bounding box center [441, 218] width 70 height 335
copy span "[PERSON_NAME]"
click at [66, 30] on button "close" at bounding box center [70, 28] width 8 height 8
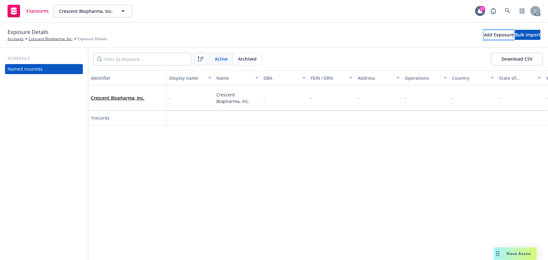
click at [484, 34] on div "Add Exposure" at bounding box center [499, 34] width 30 height 9
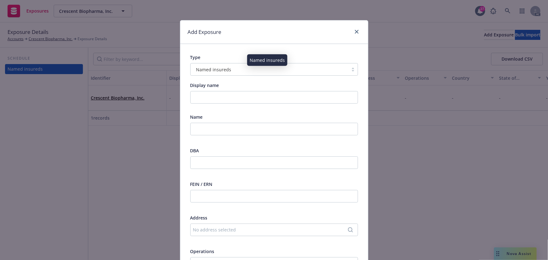
click at [242, 66] on div "Named insureds" at bounding box center [269, 69] width 151 height 7
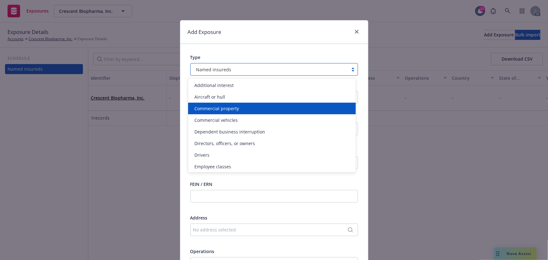
click at [213, 109] on span "Commercial property" at bounding box center [216, 108] width 45 height 7
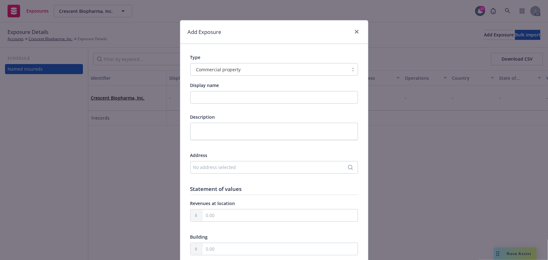
click at [200, 166] on div "No address selected" at bounding box center [271, 167] width 156 height 7
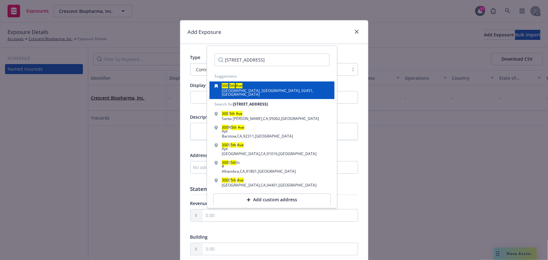
type input "300 5TH AVE"
click at [263, 94] on div "300 5th Ave Waltham, MA, 02451, USA" at bounding box center [271, 91] width 125 height 18
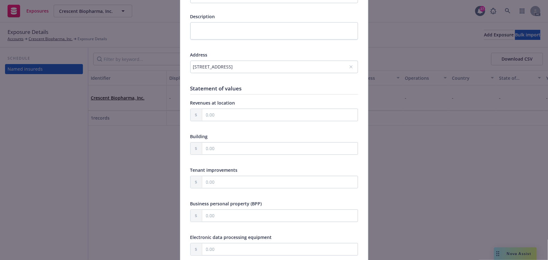
scroll to position [171, 0]
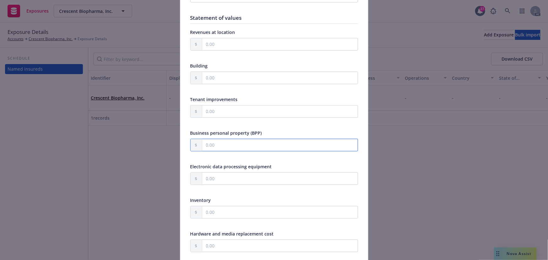
click at [213, 148] on input "text" at bounding box center [279, 145] width 155 height 12
paste input "375,000.00"
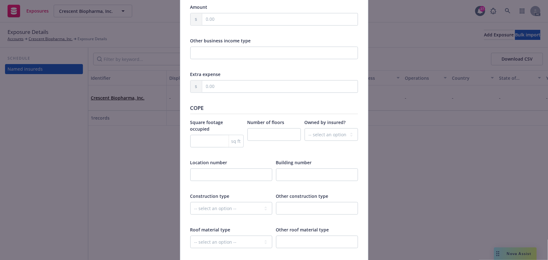
scroll to position [713, 0]
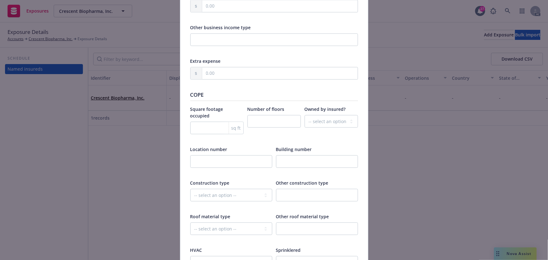
type input "375,000.00"
click at [198, 155] on input "text" at bounding box center [231, 161] width 82 height 13
type input "2"
click at [201, 189] on select "-- select an option -- Fire Resistive (Masonry reinforced by structural Steel l…" at bounding box center [231, 195] width 82 height 13
select select "MASONRY_NON_COMBUSTIBLE"
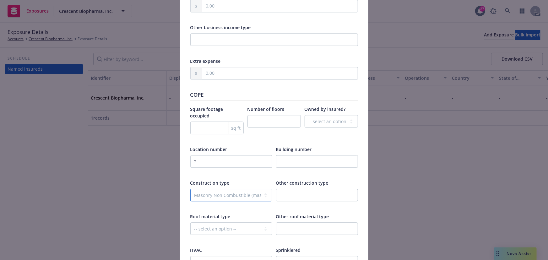
click at [190, 189] on select "-- select an option -- Fire Resistive (Masonry reinforced by structural Steel l…" at bounding box center [231, 195] width 82 height 13
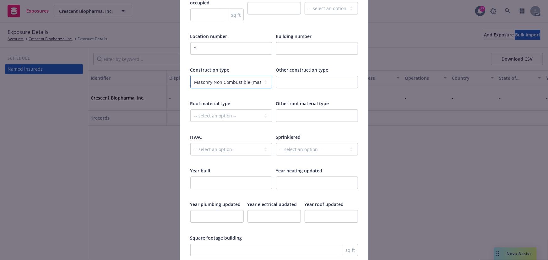
scroll to position [827, 0]
click at [204, 175] on input "number" at bounding box center [231, 181] width 82 height 13
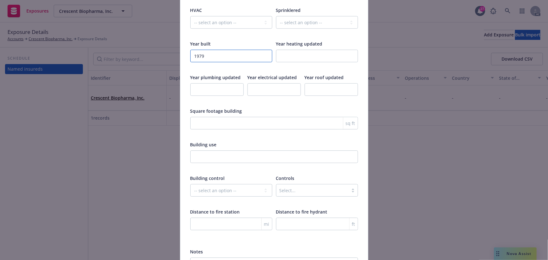
scroll to position [1013, 0]
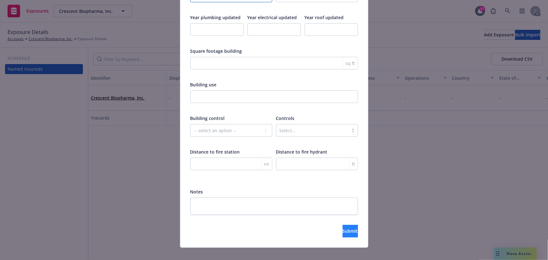
type input "1979"
click at [349, 225] on button "Submit" at bounding box center [349, 231] width 15 height 13
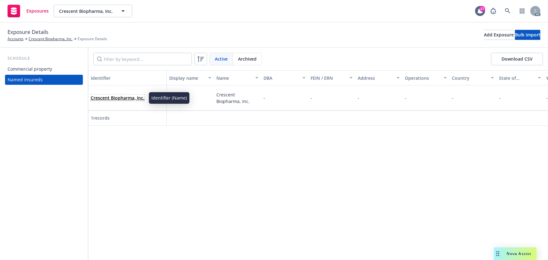
click at [121, 95] on link "Crescent Biopharma, Inc." at bounding box center [118, 98] width 54 height 6
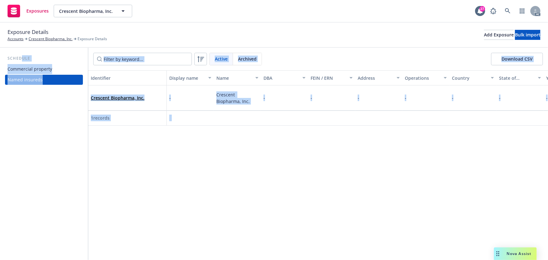
click at [70, 63] on div "Schedule Commercial property Named insureds" at bounding box center [44, 70] width 78 height 30
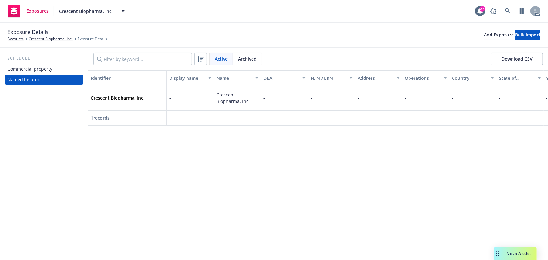
click at [51, 70] on div "Commercial property" at bounding box center [44, 69] width 73 height 10
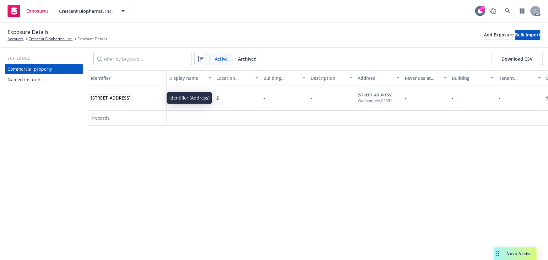
click at [116, 95] on link "300 5th Ave, Waltham, MA, 02451, USA" at bounding box center [111, 98] width 40 height 6
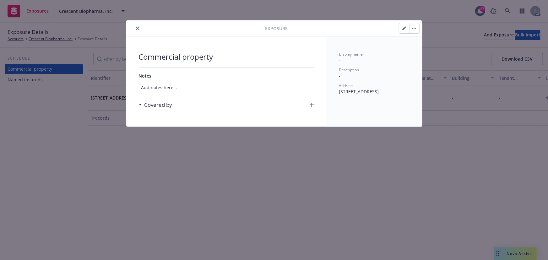
click at [312, 105] on icon "button" at bounding box center [311, 105] width 4 height 4
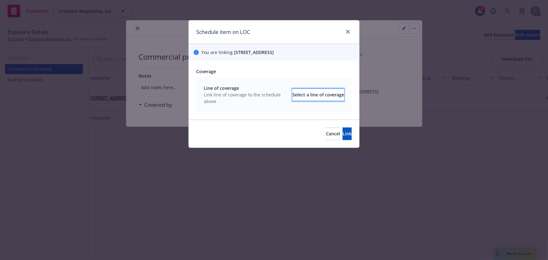
click at [304, 95] on div "Select a line of coverage" at bounding box center [318, 95] width 52 height 12
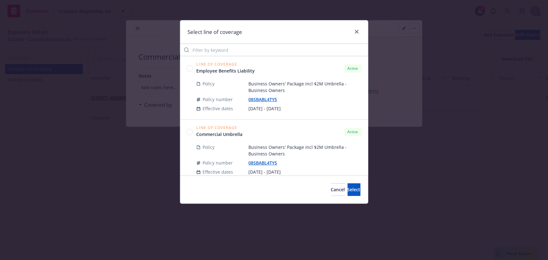
click at [220, 56] on div "Line of Coverage Employee Benefits Liability Active Policy Business Owners' Pac…" at bounding box center [274, 87] width 188 height 63
click at [216, 54] on input "Filter by keyword" at bounding box center [274, 50] width 188 height 13
type input "o"
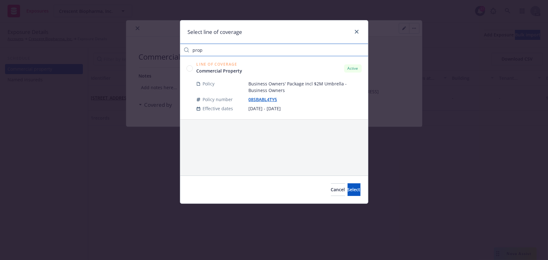
type input "prop"
click at [193, 69] on div "Line of Coverage Commercial Property Active" at bounding box center [273, 68] width 175 height 12
click at [190, 67] on circle at bounding box center [189, 68] width 6 height 6
click at [347, 188] on span "Select" at bounding box center [353, 189] width 13 height 6
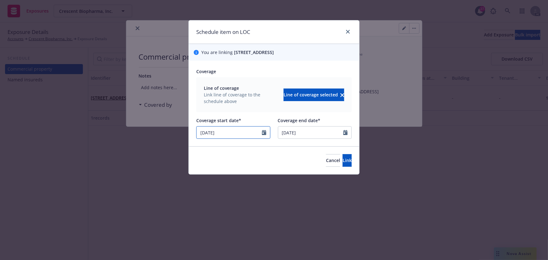
click at [236, 133] on input "10/30/2024" at bounding box center [228, 132] width 65 height 12
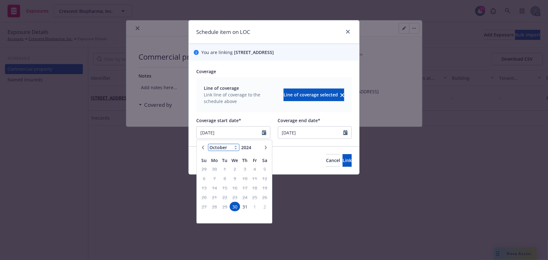
click at [225, 146] on select "January February March April May June July August September October November De…" at bounding box center [223, 147] width 31 height 7
select select "5"
click at [208, 144] on select "January February March April May June July August September October November De…" at bounding box center [223, 147] width 31 height 7
type input "2025"
click at [256, 146] on input "2025" at bounding box center [250, 147] width 20 height 7
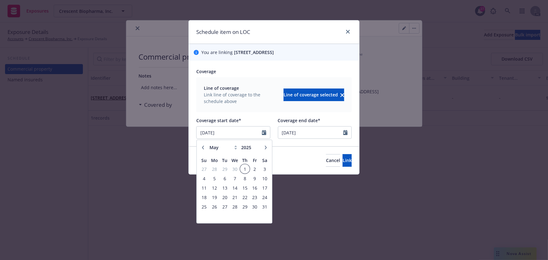
click at [245, 169] on span "1" at bounding box center [244, 169] width 8 height 8
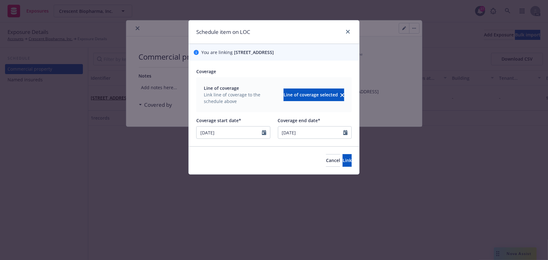
type input "05/01/2025"
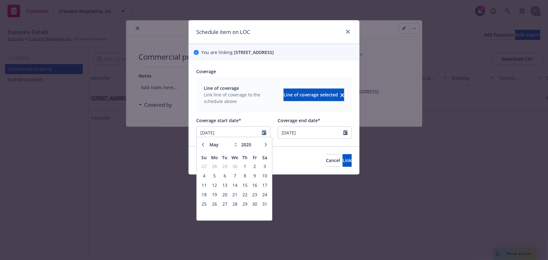
drag, startPoint x: 260, startPoint y: 94, endPoint x: 271, endPoint y: 104, distance: 14.8
click at [260, 95] on div "Line of coverage Link line of coverage to the schedule above Line of coverage s…" at bounding box center [274, 95] width 140 height 20
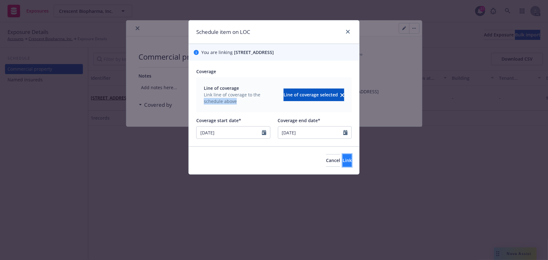
click at [342, 155] on button "Link" at bounding box center [346, 160] width 9 height 13
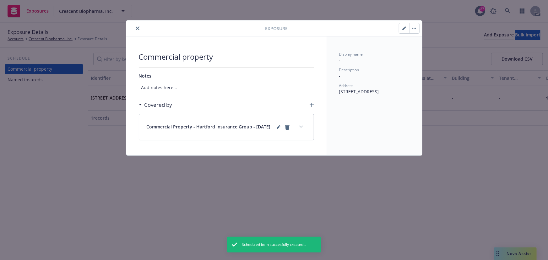
click at [301, 130] on button "expand content" at bounding box center [301, 127] width 10 height 10
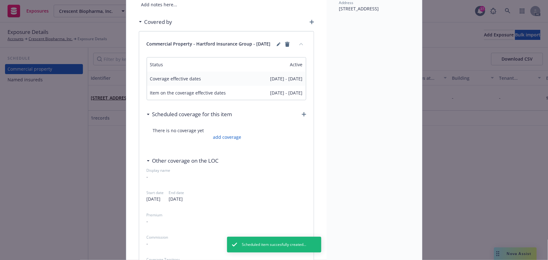
scroll to position [85, 0]
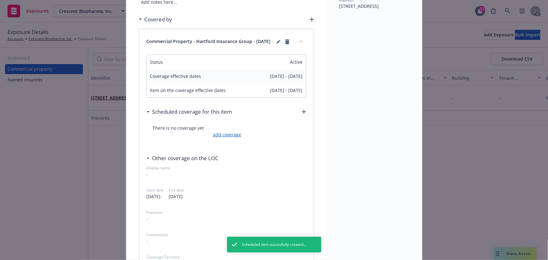
click at [231, 135] on link "add coverage" at bounding box center [226, 134] width 30 height 7
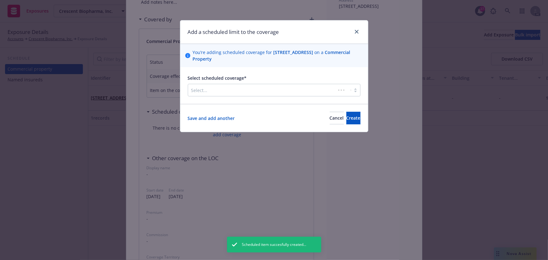
click at [218, 90] on div at bounding box center [261, 90] width 141 height 8
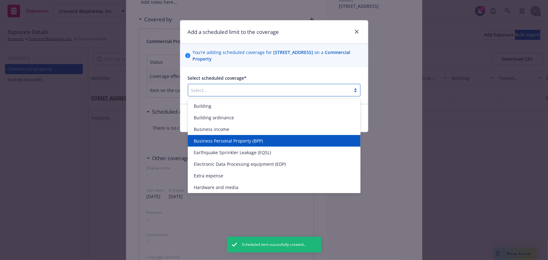
click at [236, 140] on span "Business Personal Property (BPP)" at bounding box center [228, 140] width 69 height 7
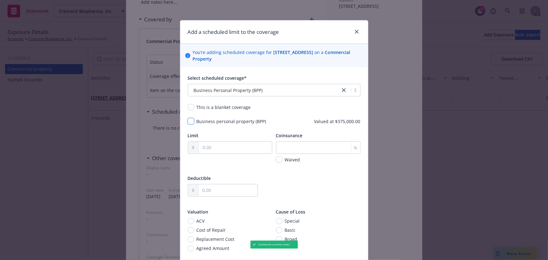
click at [189, 122] on input "checkbox" at bounding box center [191, 121] width 6 height 6
checkbox input "true"
drag, startPoint x: 335, startPoint y: 121, endPoint x: 364, endPoint y: 123, distance: 29.3
click at [364, 123] on div "Select scheduled coverage* Business Personal Property (BPP) This is a blanket c…" at bounding box center [274, 167] width 188 height 200
copy span "375,000.00"
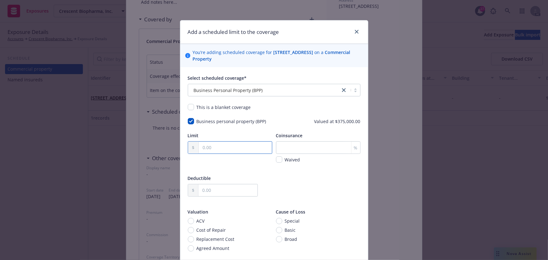
click at [207, 148] on input "text" at bounding box center [235, 148] width 73 height 12
paste input "375,000.00"
type input "375,000.00"
drag, startPoint x: 205, startPoint y: 193, endPoint x: 165, endPoint y: 200, distance: 40.8
click at [205, 193] on input "text" at bounding box center [227, 190] width 59 height 12
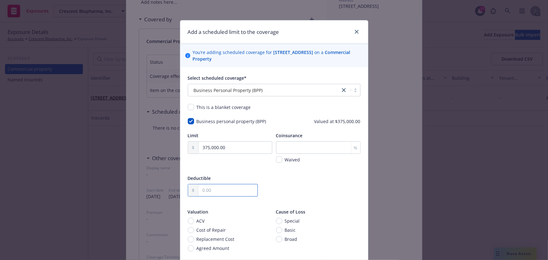
scroll to position [28, 0]
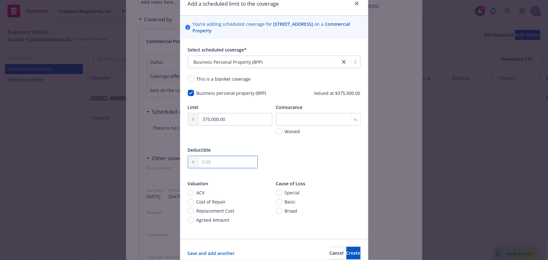
click at [210, 159] on input "text" at bounding box center [227, 162] width 59 height 12
paste input "1,000.00"
type input "1,000.00"
click at [211, 208] on span "Replacement Cost" at bounding box center [215, 210] width 38 height 7
click at [194, 208] on input "Replacement Cost" at bounding box center [191, 211] width 6 height 6
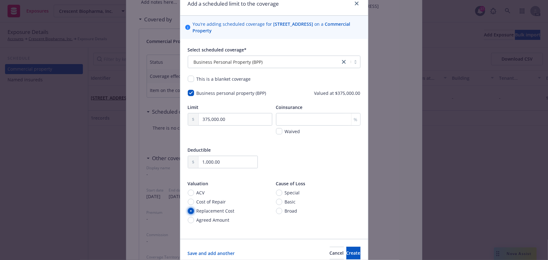
radio input "true"
click at [346, 253] on span "Create" at bounding box center [353, 253] width 14 height 6
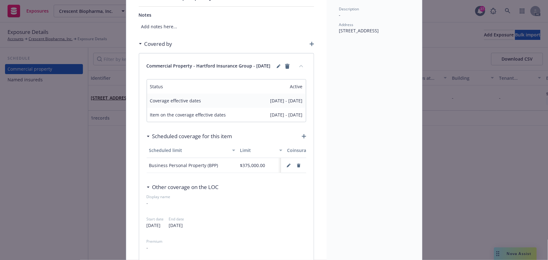
scroll to position [0, 0]
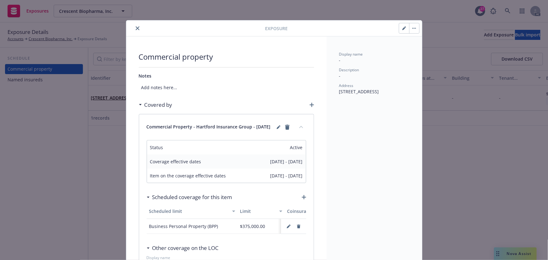
click at [161, 85] on span "Add notes here..." at bounding box center [226, 88] width 175 height 12
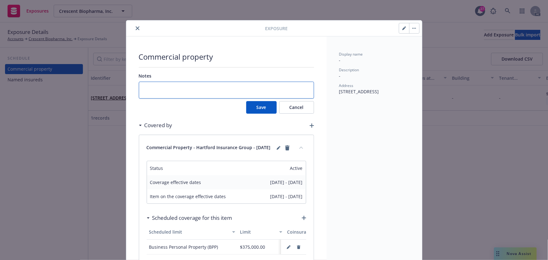
click at [159, 91] on textarea at bounding box center [226, 90] width 175 height 17
paste textarea "Employee Dishonesty Coverage - Excludes ERISA Compliance has been revised. Thes…"
type textarea "Employee Dishonesty Coverage - Excludes ERISA Compliance has been revised. Thes…"
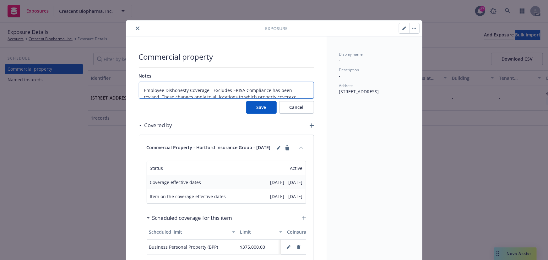
type textarea "x"
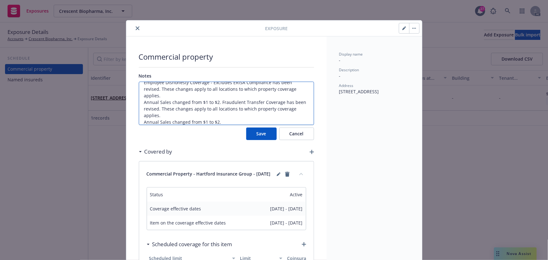
type textarea "Employee Dishonesty Coverage - Excludes ERISA Compliance has been revised. Thes…"
drag, startPoint x: 257, startPoint y: 134, endPoint x: 254, endPoint y: 133, distance: 4.1
click at [258, 134] on button "Save" at bounding box center [261, 133] width 30 height 13
type textarea "x"
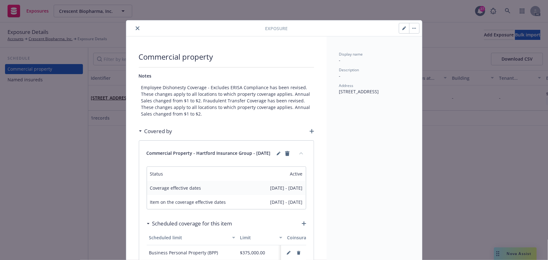
click at [138, 26] on button "close" at bounding box center [138, 28] width 8 height 8
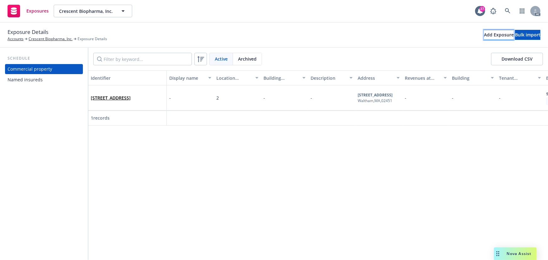
click at [484, 33] on button "Add Exposure" at bounding box center [499, 35] width 30 height 10
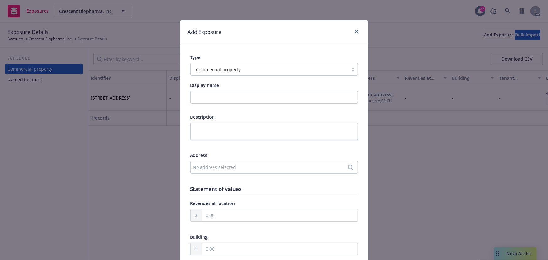
click at [204, 169] on div "No address selected" at bounding box center [271, 167] width 156 height 7
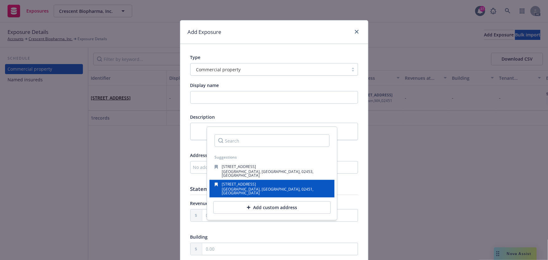
click at [250, 186] on span "Waltham, MA, 02451, USA" at bounding box center [268, 190] width 92 height 9
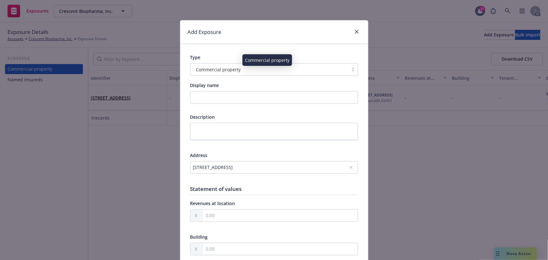
drag, startPoint x: 234, startPoint y: 69, endPoint x: 231, endPoint y: 73, distance: 4.7
click at [234, 69] on span "Commercial property" at bounding box center [218, 69] width 45 height 7
click at [213, 64] on div "Commercial property" at bounding box center [274, 69] width 168 height 13
click at [213, 71] on span "Commercial property" at bounding box center [218, 69] width 45 height 7
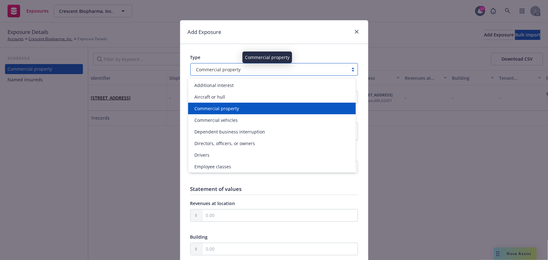
click at [212, 70] on span "Commercial property" at bounding box center [218, 69] width 45 height 7
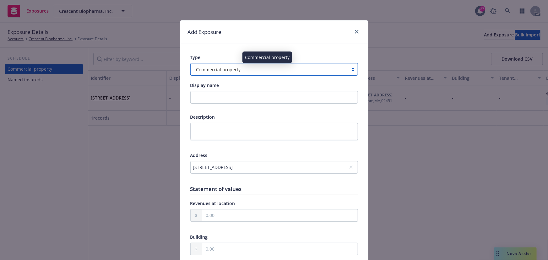
click at [212, 70] on span "Commercial property" at bounding box center [218, 69] width 45 height 7
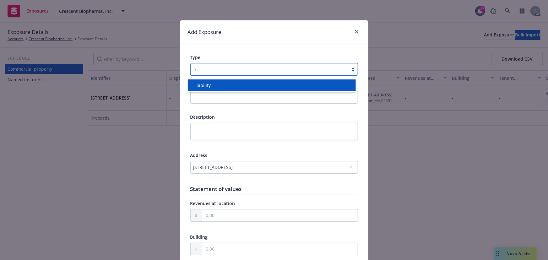
type input "lia"
click at [209, 83] on span "Liability" at bounding box center [202, 85] width 16 height 7
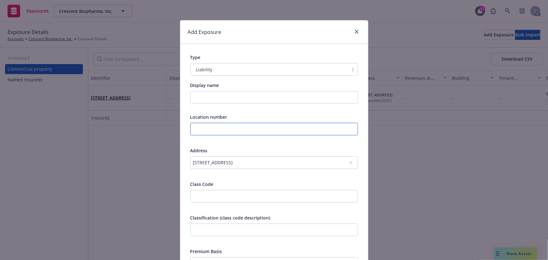
click at [197, 124] on input "text" at bounding box center [274, 129] width 168 height 13
type input "2"
click at [200, 195] on input "number" at bounding box center [274, 196] width 168 height 13
type input "38432"
click at [223, 231] on input "text" at bounding box center [274, 229] width 168 height 13
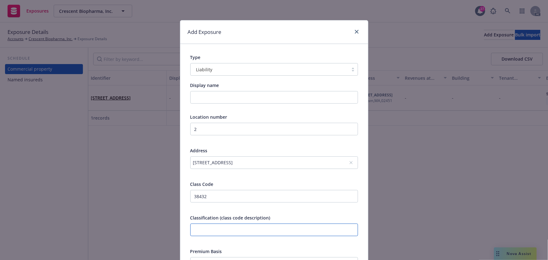
paste input "Employee Dishonesty Coverage - Excludes ERISA Compliance has been revised. Thes…"
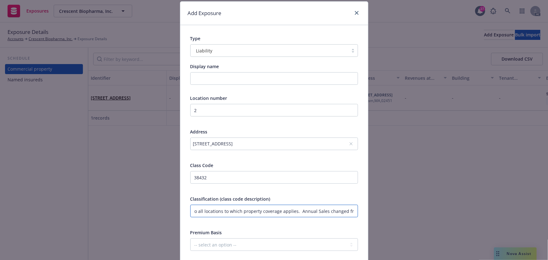
scroll to position [141, 0]
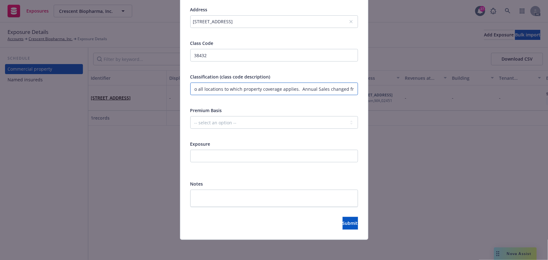
type input "Employee Dishonesty Coverage - Excludes ERISA Compliance has been revised. Thes…"
click at [212, 121] on select "-- select an option -- Revenue ($) Payroll ($) Square footage Headcount Unit Ac…" at bounding box center [274, 122] width 168 height 13
select select "PAYROLL"
click at [190, 116] on select "-- select an option -- Revenue ($) Payroll ($) Square footage Headcount Unit Ac…" at bounding box center [274, 122] width 168 height 13
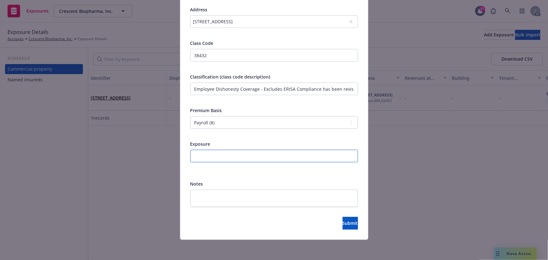
click at [205, 157] on input "number" at bounding box center [274, 156] width 168 height 13
paste input "100000"
type input "100000"
click at [344, 225] on span "Submit" at bounding box center [349, 223] width 15 height 6
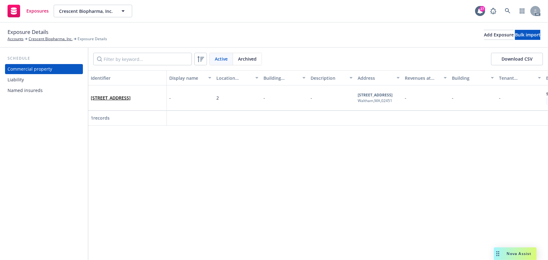
click at [36, 80] on div "Liability" at bounding box center [44, 80] width 73 height 10
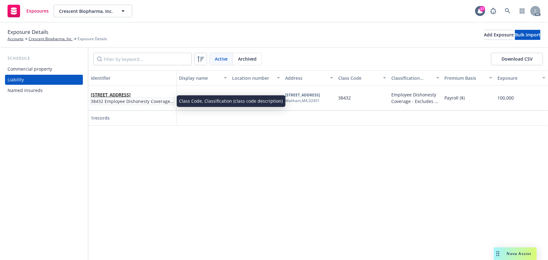
click at [121, 99] on span "38432 Employee Dishonesty Coverage - Excludes ERISA Compliance has been revised…" at bounding box center [132, 101] width 83 height 7
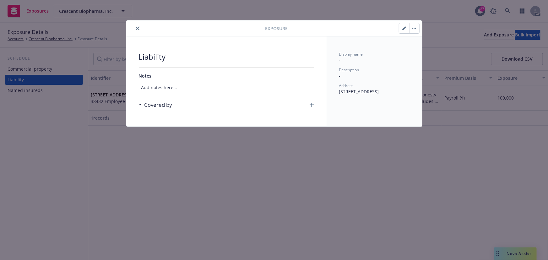
click at [311, 104] on icon "button" at bounding box center [311, 105] width 4 height 4
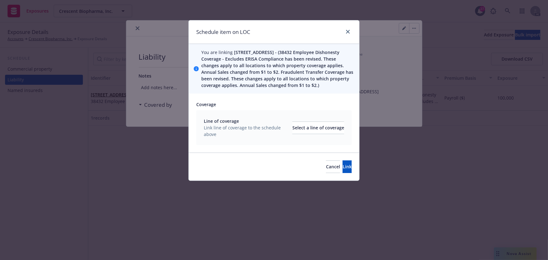
click at [300, 121] on div "Line of coverage Link line of coverage to the schedule above Select a line of c…" at bounding box center [274, 128] width 140 height 20
click at [279, 121] on div "Line of coverage Link line of coverage to the schedule above Select a line of c…" at bounding box center [274, 128] width 140 height 20
click at [317, 129] on div "Select a line of coverage" at bounding box center [318, 128] width 52 height 12
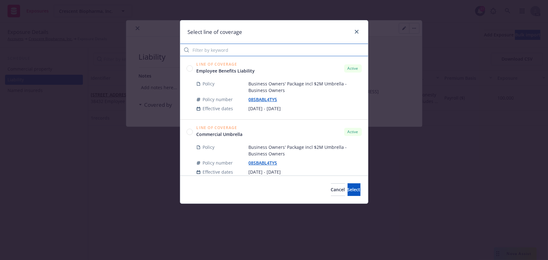
click at [217, 54] on input "Filter by keyword" at bounding box center [274, 50] width 188 height 13
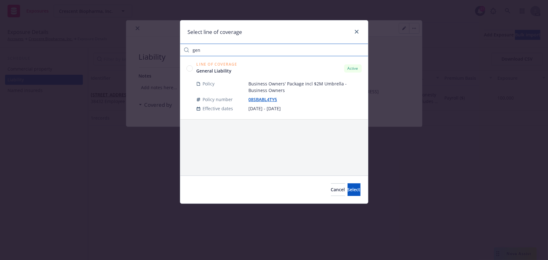
type input "gen"
click at [190, 66] on circle at bounding box center [189, 68] width 6 height 6
click at [351, 187] on button "Select" at bounding box center [353, 189] width 13 height 13
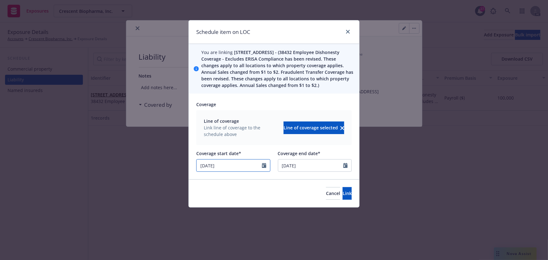
click at [241, 167] on input "10/30/2024" at bounding box center [228, 165] width 65 height 12
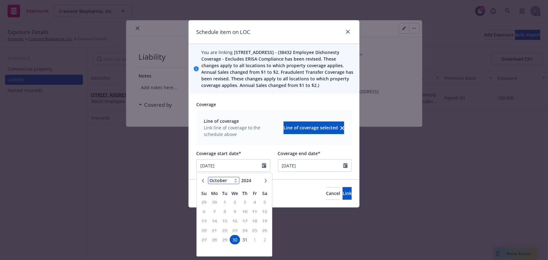
click at [226, 180] on select "January February March April May June July August September October November De…" at bounding box center [223, 180] width 31 height 7
select select "5"
click at [208, 177] on select "January February March April May June July August September October November De…" at bounding box center [223, 180] width 31 height 7
type input "2025"
click at [257, 179] on input "2025" at bounding box center [250, 180] width 20 height 7
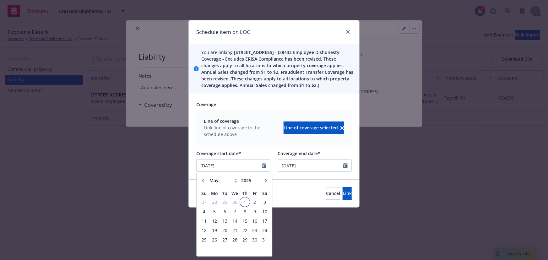
click at [244, 201] on span "1" at bounding box center [244, 202] width 8 height 8
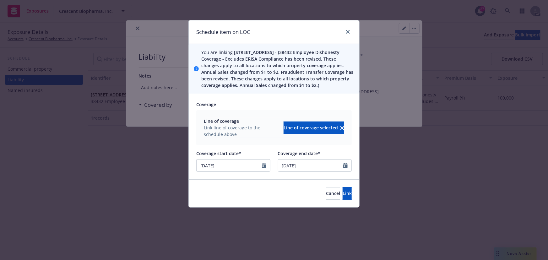
type input "05/01/2025"
click at [342, 193] on button "Link" at bounding box center [346, 193] width 9 height 13
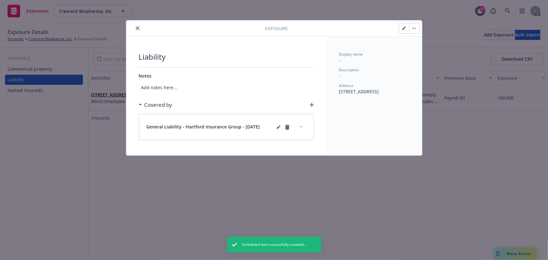
click at [304, 128] on button "expand content" at bounding box center [301, 127] width 10 height 10
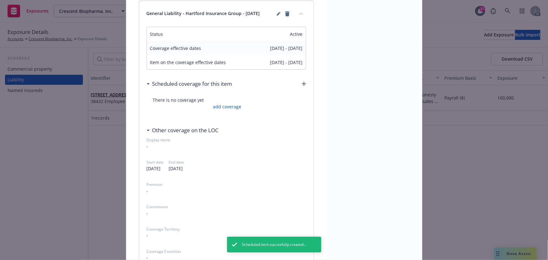
scroll to position [114, 0]
click at [228, 107] on link "add coverage" at bounding box center [226, 106] width 30 height 7
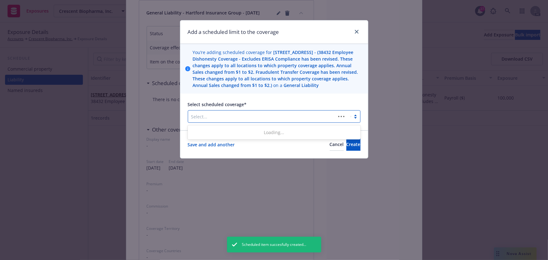
click at [218, 113] on div at bounding box center [261, 117] width 141 height 8
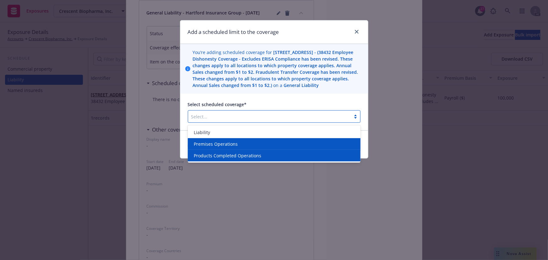
click at [216, 144] on span "Premises Operations" at bounding box center [216, 144] width 44 height 7
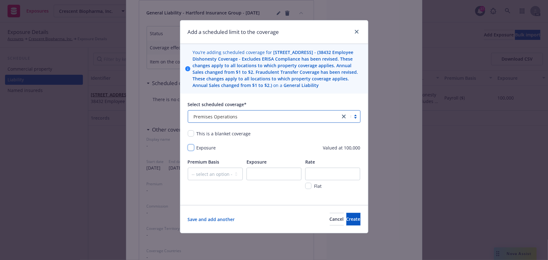
click at [191, 148] on input "checkbox" at bounding box center [191, 147] width 6 height 6
checkbox input "true"
drag, startPoint x: 216, startPoint y: 174, endPoint x: 213, endPoint y: 179, distance: 5.8
click at [216, 174] on select "-- select an option -- Revenue ($) Payroll ($) Square footage Headcount Unit Ac…" at bounding box center [215, 174] width 55 height 13
select select "PAYROLL"
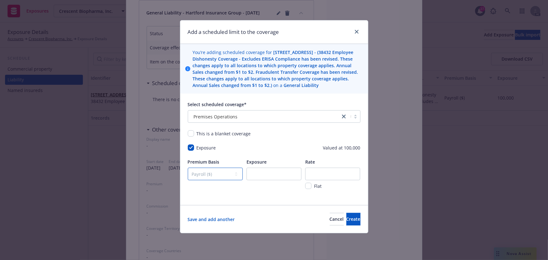
click at [188, 168] on select "-- select an option -- Revenue ($) Payroll ($) Square footage Headcount Unit Ac…" at bounding box center [215, 174] width 55 height 13
click at [266, 176] on input "number" at bounding box center [273, 174] width 55 height 13
paste input "100000"
type input "100000"
click at [326, 174] on input "number" at bounding box center [332, 174] width 55 height 13
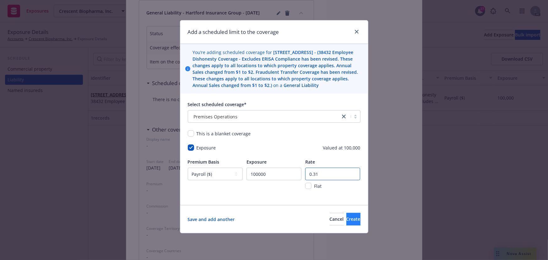
type input "0.31"
click at [346, 225] on button "Create" at bounding box center [353, 219] width 14 height 13
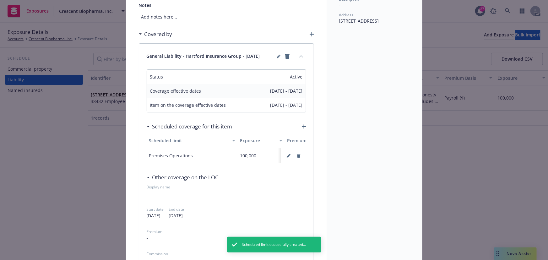
scroll to position [0, 0]
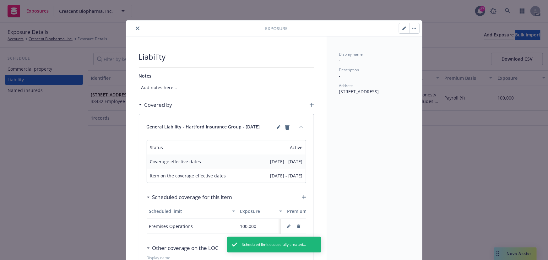
click at [140, 30] on div at bounding box center [197, 28] width 137 height 8
click at [139, 30] on div at bounding box center [197, 28] width 137 height 8
drag, startPoint x: 136, startPoint y: 28, endPoint x: 131, endPoint y: 30, distance: 5.8
click at [136, 28] on icon "close" at bounding box center [138, 28] width 4 height 4
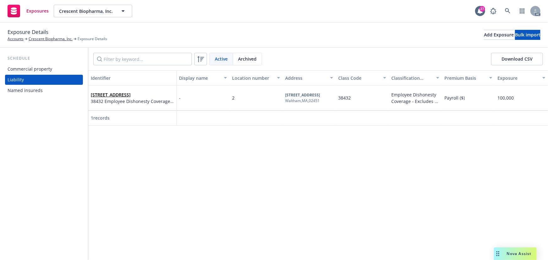
click at [55, 70] on div "Commercial property" at bounding box center [44, 69] width 73 height 10
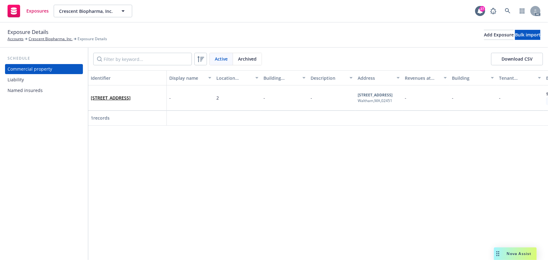
click at [245, 60] on span "Archived" at bounding box center [247, 59] width 19 height 7
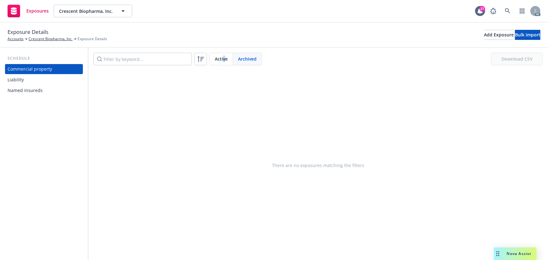
click at [223, 58] on span "Active" at bounding box center [221, 59] width 13 height 7
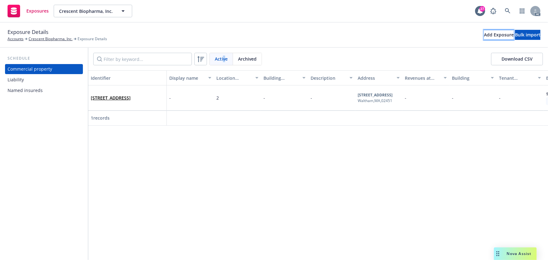
click at [484, 38] on div "Add Exposure" at bounding box center [499, 34] width 30 height 9
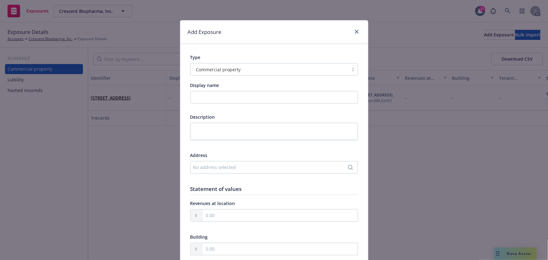
click at [210, 164] on div "No address selected" at bounding box center [271, 167] width 156 height 7
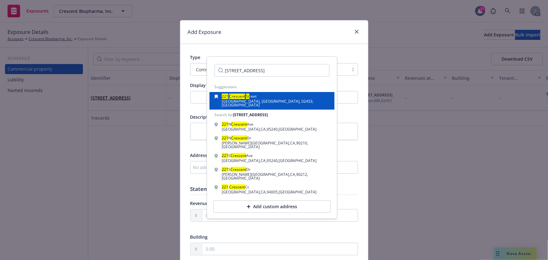
type input "221 CRESCENT ST"
click at [264, 101] on span "Waltham, MA, 02453, USA" at bounding box center [268, 103] width 92 height 9
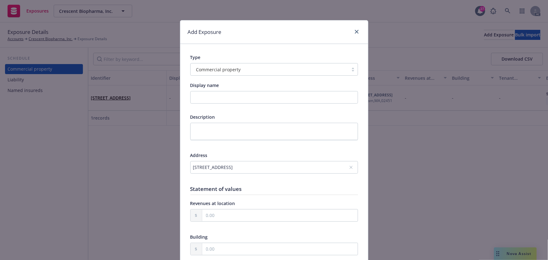
click at [257, 186] on h1 "Statement of values" at bounding box center [274, 188] width 168 height 7
click at [246, 187] on h1 "Statement of values" at bounding box center [274, 188] width 168 height 7
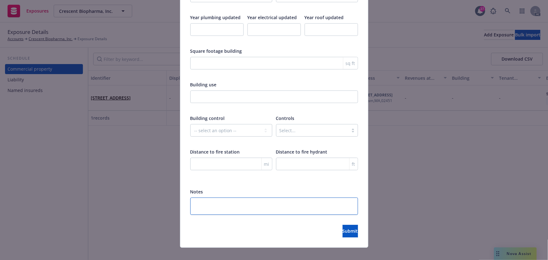
click at [221, 197] on textarea at bounding box center [274, 205] width 168 height 17
paste textarea "Employee Dishonesty Coverage - Excludes ERISA Compliance has been revised. Thes…"
type textarea "x"
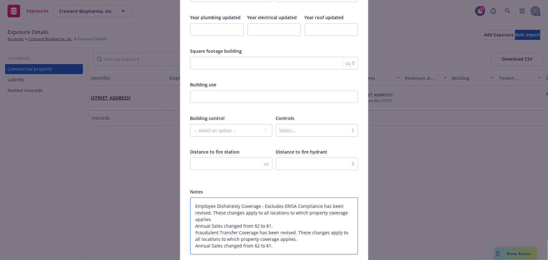
type textarea "Employee Dishonesty Coverage - Excludes ERISA Compliance has been revised. Thes…"
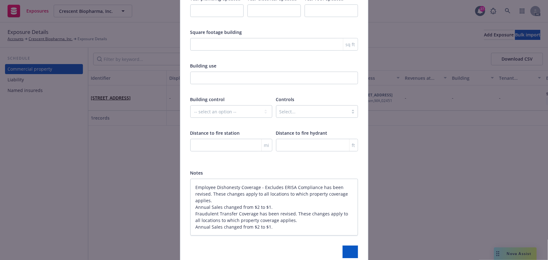
type textarea "x"
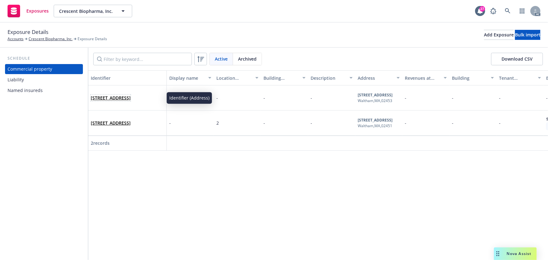
click at [131, 95] on link "221 Crescent Street, Waltham, MA, 02453, USA" at bounding box center [111, 98] width 40 height 6
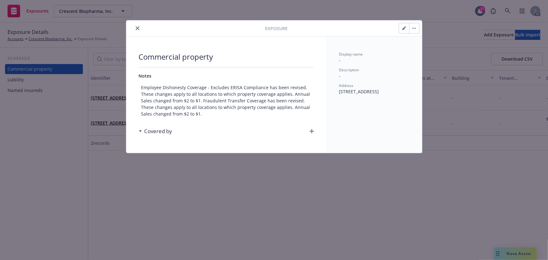
click at [414, 28] on icon "button" at bounding box center [414, 28] width 4 height 1
click at [430, 44] on link "Archive" at bounding box center [427, 45] width 36 height 13
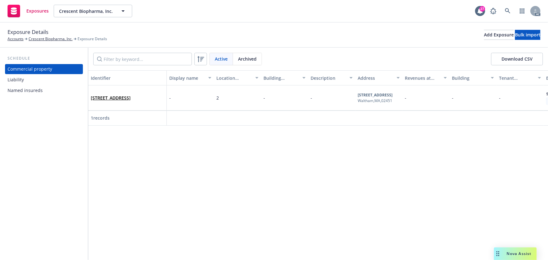
click at [19, 75] on div "Liability" at bounding box center [16, 80] width 16 height 10
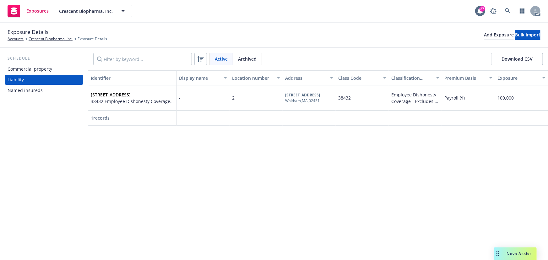
click at [245, 59] on span "Archived" at bounding box center [247, 59] width 19 height 7
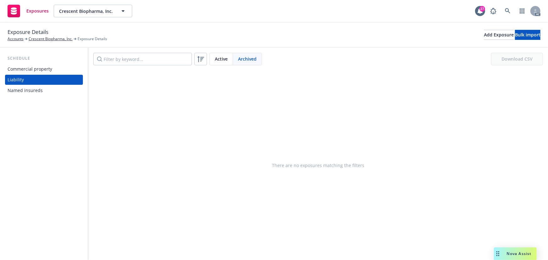
click at [221, 58] on span "Active" at bounding box center [221, 59] width 13 height 7
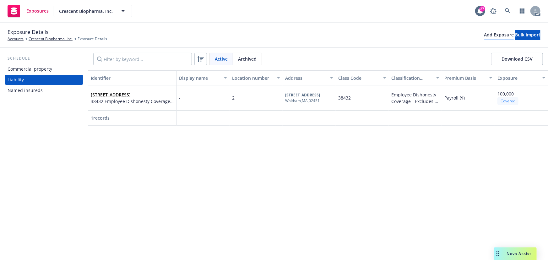
drag, startPoint x: 461, startPoint y: 28, endPoint x: 458, endPoint y: 35, distance: 8.2
click at [460, 28] on div "Exposure Details Accounts Crescent Biopharma, Inc. Exposure Details Add Exposur…" at bounding box center [274, 35] width 533 height 14
click at [484, 35] on div "Add Exposure" at bounding box center [499, 34] width 30 height 9
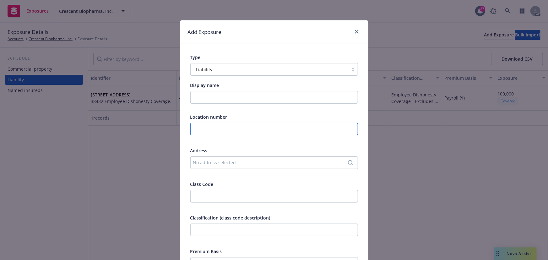
click at [203, 128] on input "text" at bounding box center [274, 129] width 168 height 13
type input "1"
click at [204, 157] on div "No address selected" at bounding box center [274, 162] width 168 height 13
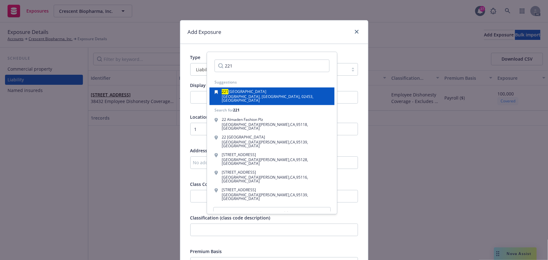
type input "221"
drag, startPoint x: 252, startPoint y: 89, endPoint x: 239, endPoint y: 116, distance: 29.2
click at [251, 89] on span "Crescent Street" at bounding box center [247, 91] width 38 height 5
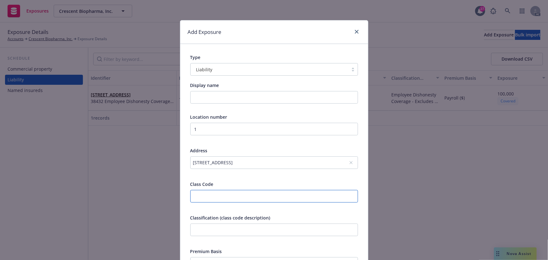
click at [212, 197] on input "number" at bounding box center [274, 196] width 168 height 13
type input "38432"
paste input "Life Science Research and Development - Excluding Product Liability"
click at [217, 227] on input "text" at bounding box center [274, 229] width 168 height 13
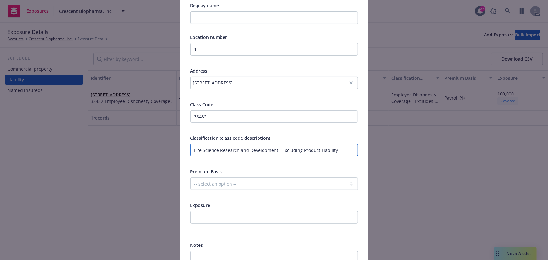
scroll to position [85, 0]
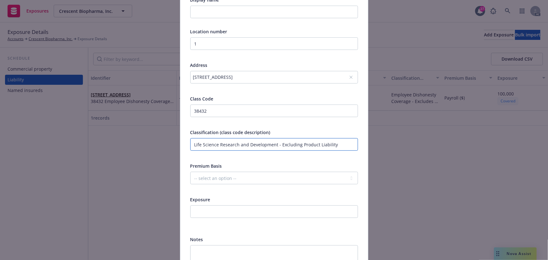
type input "Life Science Research and Development - Excluding Product Liability"
drag, startPoint x: 211, startPoint y: 175, endPoint x: 209, endPoint y: 183, distance: 8.8
click at [210, 175] on select "-- select an option -- Revenue ($) Payroll ($) Square footage Headcount Unit Ac…" at bounding box center [274, 178] width 168 height 13
select select "PAYROLL"
click at [190, 172] on select "-- select an option -- Revenue ($) Payroll ($) Square footage Headcount Unit Ac…" at bounding box center [274, 178] width 168 height 13
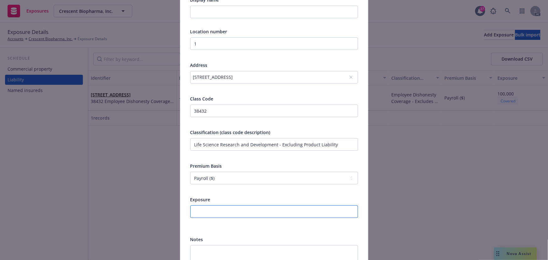
click at [198, 214] on input "number" at bounding box center [274, 211] width 168 height 13
paste input "5515600"
type input "5515600"
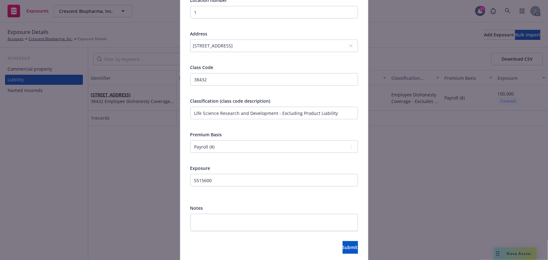
scroll to position [141, 0]
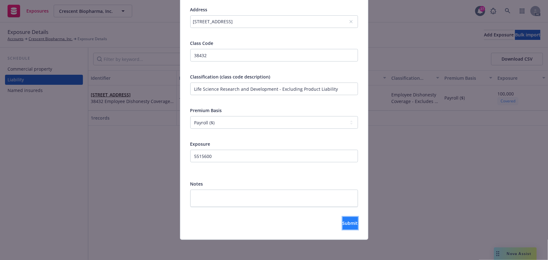
click at [342, 226] on span "Submit" at bounding box center [349, 223] width 15 height 6
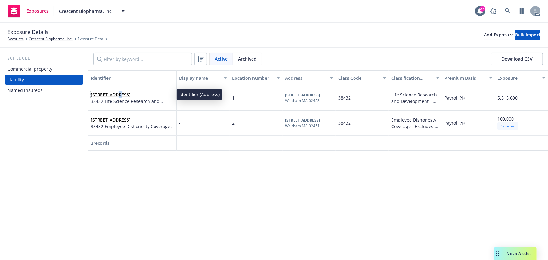
click at [116, 94] on link "221 Crescent Street, Waltham, MA, 02453, USA" at bounding box center [111, 95] width 40 height 6
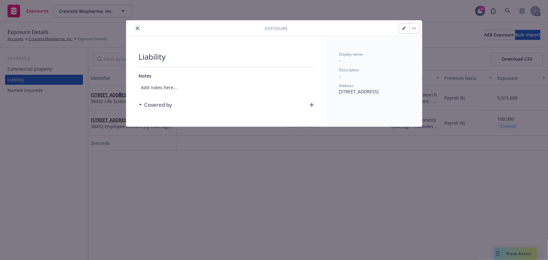
click at [416, 29] on button "button" at bounding box center [414, 28] width 10 height 10
click at [422, 43] on link "Archive" at bounding box center [427, 45] width 36 height 13
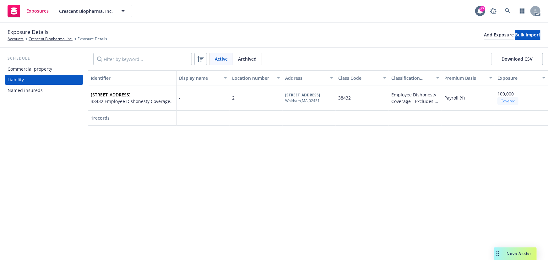
click at [58, 63] on div "Schedule Commercial property Liability Named insureds" at bounding box center [44, 75] width 78 height 40
click at [70, 71] on div "Commercial property" at bounding box center [44, 69] width 73 height 10
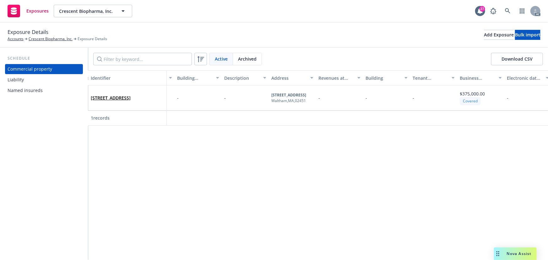
scroll to position [0, 88]
click at [254, 58] on span "Archived" at bounding box center [247, 59] width 19 height 7
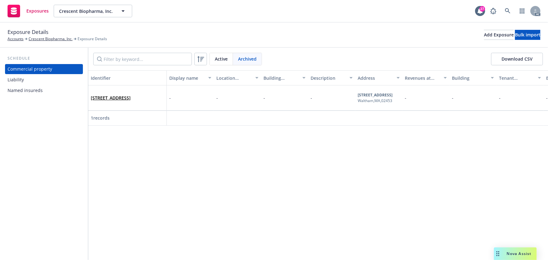
click at [218, 61] on span "Active" at bounding box center [221, 59] width 13 height 7
click at [29, 82] on div "Liability" at bounding box center [44, 80] width 73 height 10
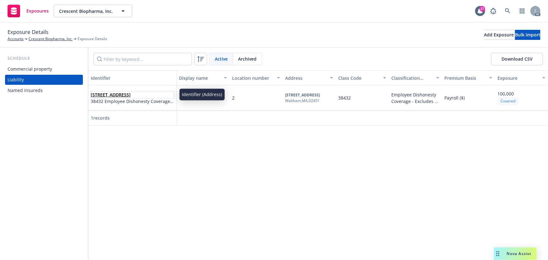
click at [105, 96] on link "300 5th Ave, Waltham, MA, 02451, USA" at bounding box center [111, 95] width 40 height 6
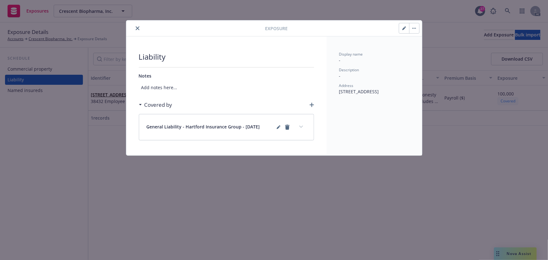
click at [137, 29] on icon "close" at bounding box center [138, 28] width 4 height 4
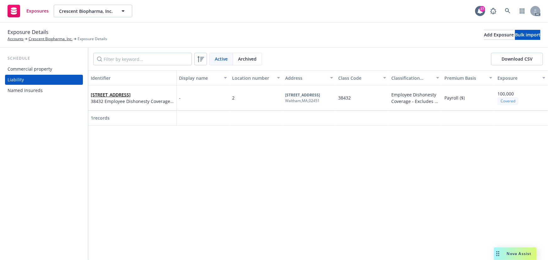
click at [40, 69] on div "Commercial property" at bounding box center [30, 69] width 45 height 10
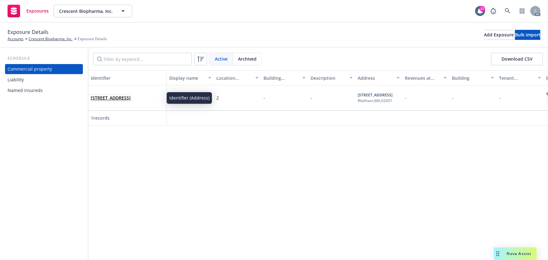
click at [131, 98] on span "300 5th Ave, Waltham, MA, 02451, USA" at bounding box center [111, 97] width 40 height 7
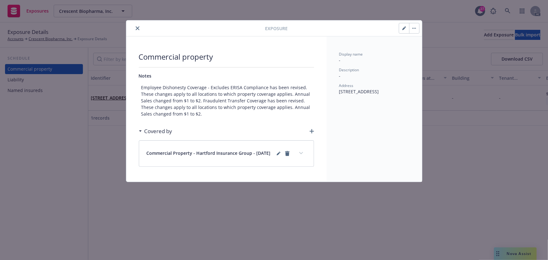
click at [138, 28] on icon "close" at bounding box center [138, 28] width 4 height 4
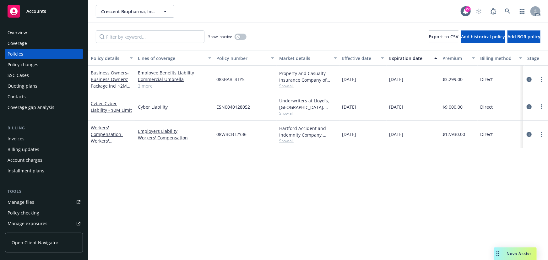
drag, startPoint x: 529, startPoint y: 133, endPoint x: 513, endPoint y: 137, distance: 16.6
click at [529, 133] on icon "circleInformation" at bounding box center [528, 134] width 5 height 5
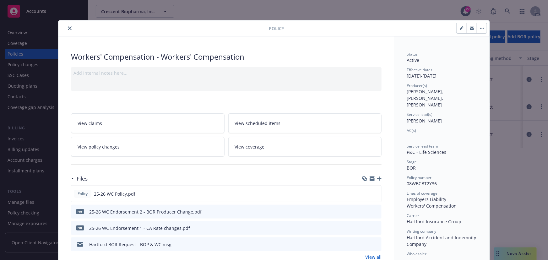
click at [123, 142] on link "View policy changes" at bounding box center [147, 147] width 153 height 20
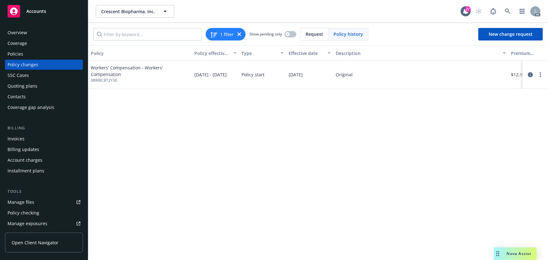
click at [25, 56] on div "Policies" at bounding box center [44, 54] width 73 height 10
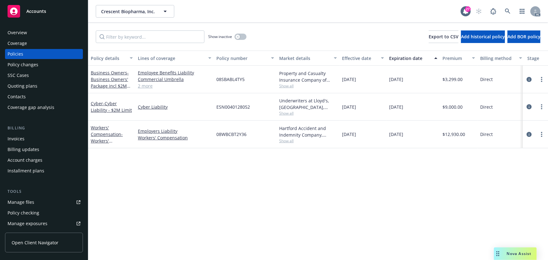
click at [36, 63] on div "Policy changes" at bounding box center [23, 65] width 31 height 10
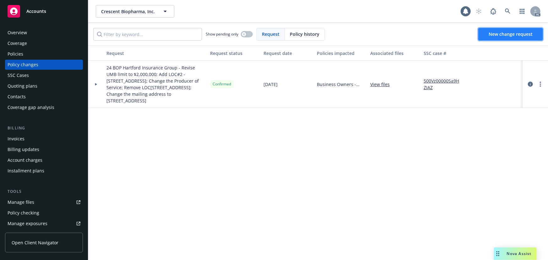
click at [510, 31] on link "New change request" at bounding box center [510, 34] width 65 height 13
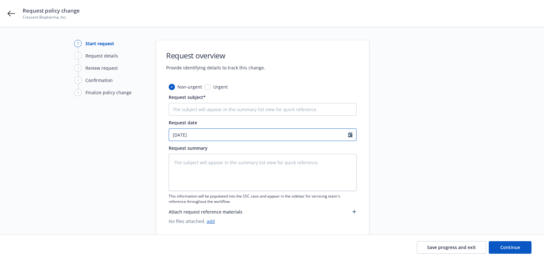
select select "9"
click at [205, 139] on input "09/23/2025" at bounding box center [258, 135] width 179 height 12
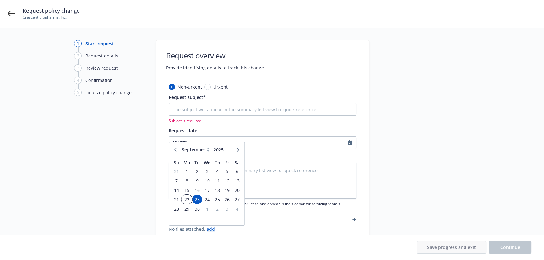
click at [188, 200] on span "22" at bounding box center [186, 199] width 9 height 8
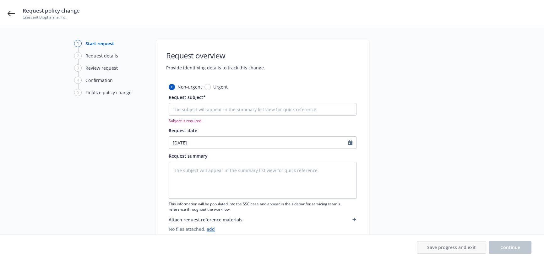
type textarea "x"
type input "09/22/2025"
click at [193, 168] on textarea at bounding box center [263, 180] width 188 height 37
type textarea "x"
type textarea "e"
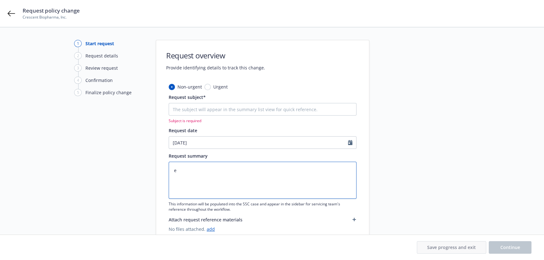
type textarea "x"
type textarea "en"
type textarea "x"
type textarea "end"
type textarea "x"
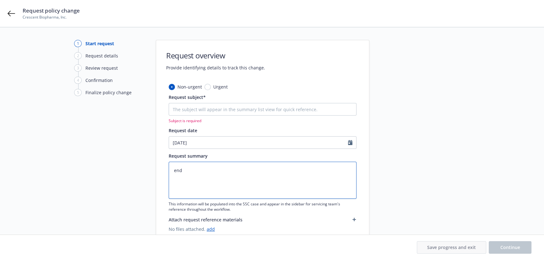
type textarea "endt"
type textarea "x"
type textarea "endts"
type textarea "x"
type textarea "endtss"
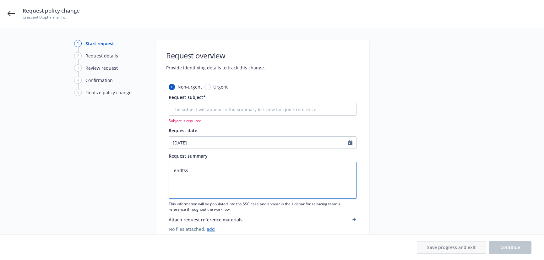
type textarea "x"
type textarea "endtssc"
type textarea "x"
type textarea "endtsscc"
type textarea "x"
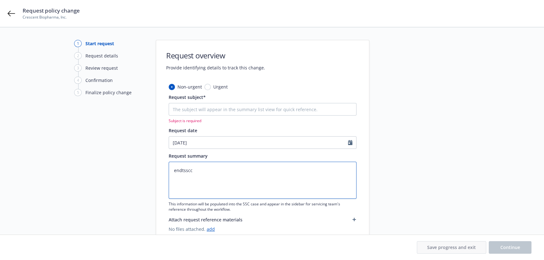
type textarea "endtsscca"
type textarea "x"
type textarea "endtssccas"
type textarea "x"
type textarea "endtssccase"
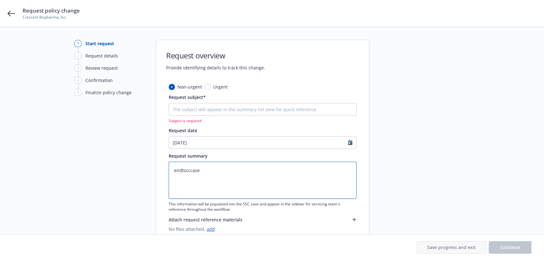
paste textarea "25 WC Hartford Insurance Group -"
type textarea "x"
type textarea "25 WC Hartford Insurance Group -"
type textarea "x"
type textarea "25 WC Hartford Insurance Group -"
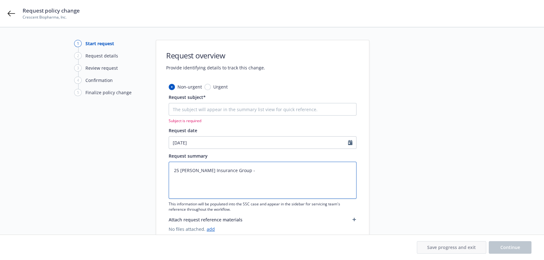
click at [260, 170] on textarea "25 WC Hartford Insurance Group -" at bounding box center [263, 180] width 188 height 37
type textarea "x"
type textarea "25 WC Hartford Insurance Group - A"
type textarea "x"
type textarea "25 WC Hartford Insurance Group - Ad"
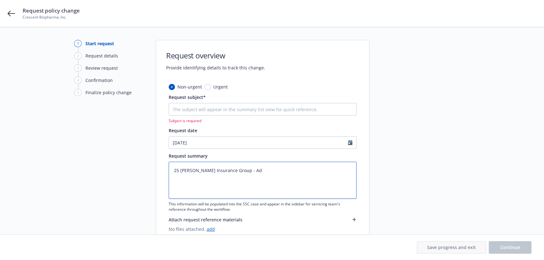
type textarea "x"
type textarea "25 WC Hartford Insurance Group - Add"
type textarea "x"
type textarea "25 WC Hartford Insurance Group - Add"
type textarea "x"
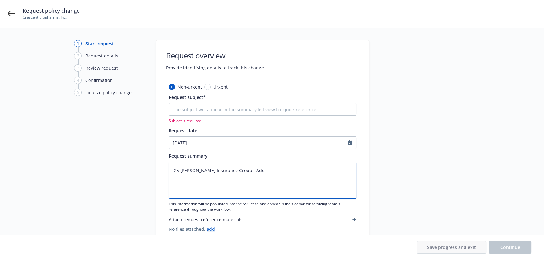
type textarea "25 WC Hartford Insurance Group - Add l"
type textarea "x"
type textarea "25 WC Hartford Insurance Group - Add lo"
type textarea "x"
type textarea "25 WC Hartford Insurance Group - Add loc"
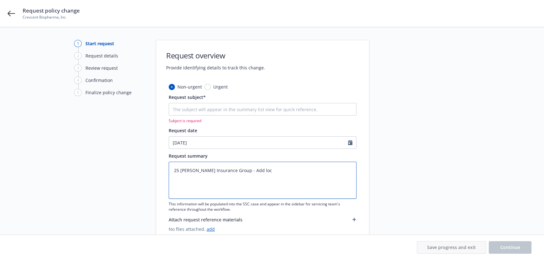
type textarea "x"
type textarea "25 WC Hartford Insurance Group - Add loca"
type textarea "x"
type textarea "25 WC Hartford Insurance Group - Add locat"
type textarea "x"
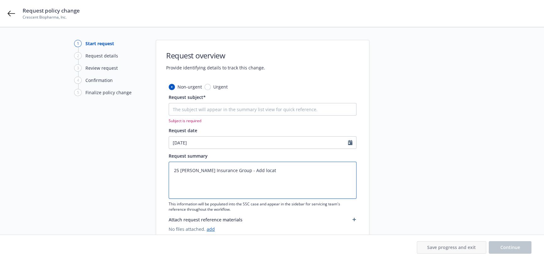
type textarea "25 WC Hartford Insurance Group - Add locati"
type textarea "x"
type textarea "25 WC Hartford Insurance Group - Add locatio"
type textarea "x"
type textarea "25 WC Hartford Insurance Group - Add location"
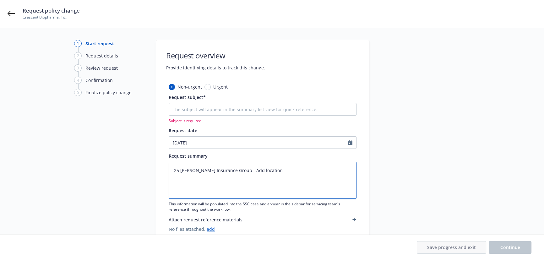
type textarea "x"
type textarea "25 WC Hartford Insurance Group - Add location"
type textarea "x"
type textarea "25 WC Hartford Insurance Group - Add location o"
type textarea "x"
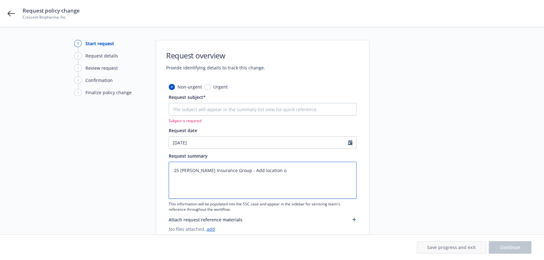
type textarea "25 WC Hartford Insurance Group - Add location of"
type textarea "x"
type textarea "25 WC Hartford Insurance Group - Add location of"
type textarea "x"
type textarea "25 WC Hartford Insurance Group - Add location of C"
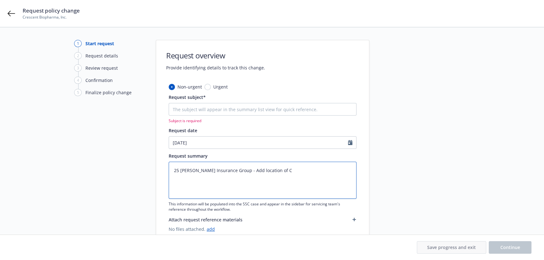
type textarea "x"
type textarea "25 WC Hartford Insurance Group - Add location of CA"
type textarea "x"
type textarea "25 WC Hartford Insurance Group - Add location of CA"
click at [277, 169] on textarea "25 WC Hartford Insurance Group - Add location of CA" at bounding box center [263, 180] width 188 height 37
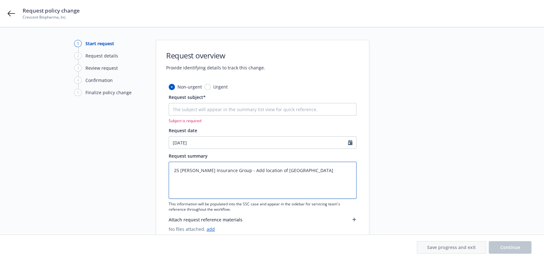
type textarea "x"
type textarea "25 WC Hartford Insurance Group - Add location of sCA"
type textarea "x"
type textarea "25 WC Hartford Insurance Group - Add location of stCA"
type textarea "x"
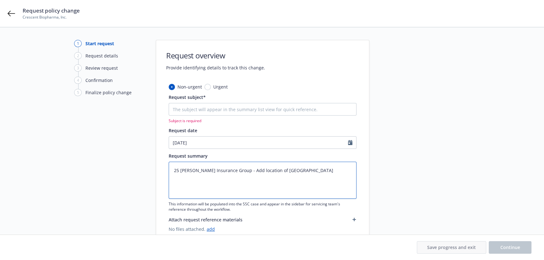
type textarea "25 WC Hartford Insurance Group - Add location of staCA"
type textarea "x"
type textarea "25 WC Hartford Insurance Group - Add location of statCA"
type textarea "x"
type textarea "25 WC Hartford Insurance Group - Add location of stateCA"
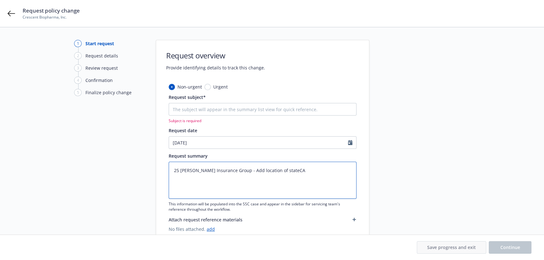
type textarea "x"
type textarea "25 WC Hartford Insurance Group - Add location of state CA"
click at [310, 171] on textarea "25 WC Hartford Insurance Group - Add location of state CA" at bounding box center [263, 180] width 188 height 37
type textarea "x"
type textarea "25 WC Hartford Insurance Group - Add location of state CA"
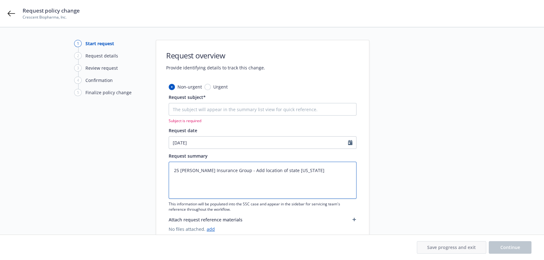
type textarea "x"
type textarea "25 WC Hartford Insurance Group - Add location of state CA"
type textarea "x"
type textarea "25 WC Hartford Insurance Group - Add location of state CA i"
type textarea "x"
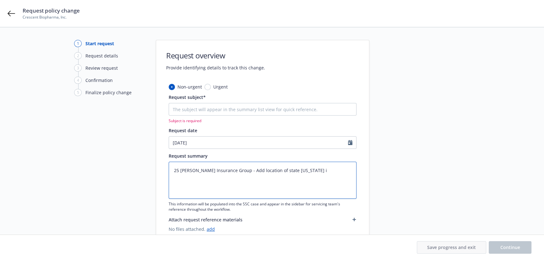
type textarea "25 WC Hartford Insurance Group - Add location of state CA"
type textarea "x"
type textarea "25 WC Hartford Insurance Group - Add location of state CA w"
type textarea "x"
type textarea "25 WC Hartford Insurance Group - Add location of state CA wi"
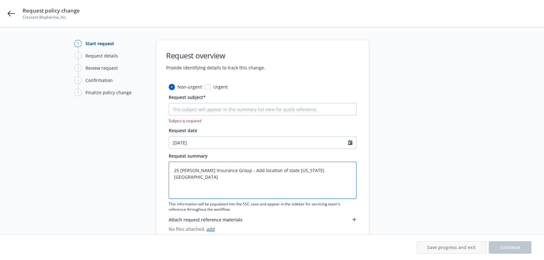
type textarea "x"
type textarea "25 WC Hartford Insurance Group - Add location of state CA wit"
type textarea "x"
type textarea "25 WC Hartford Insurance Group - Add location of state CA with"
type textarea "x"
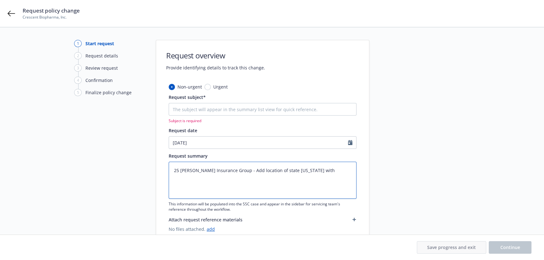
type textarea "25 WC Hartford Insurance Group - Add location of state CA with"
type textarea "x"
type textarea "25 WC Hartford Insurance Group - Add location of state CA with c"
type textarea "x"
type textarea "25 WC Hartford Insurance Group - Add location of state CA with cl"
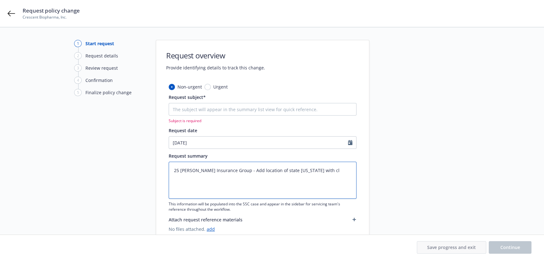
type textarea "x"
type textarea "25 WC Hartford Insurance Group - Add location of state CA with cla"
type textarea "x"
type textarea "25 WC Hartford Insurance Group - Add location of state CA with clas"
type textarea "x"
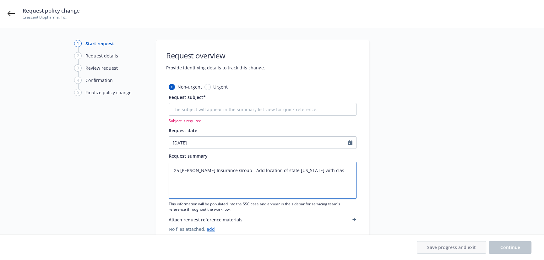
type textarea "25 WC Hartford Insurance Group - Add location of state CA with class"
type textarea "x"
type textarea "25 WC Hartford Insurance Group - Add location of state CA with class"
type textarea "x"
type textarea "25 WC Hartford Insurance Group - Add location of state CA with class c"
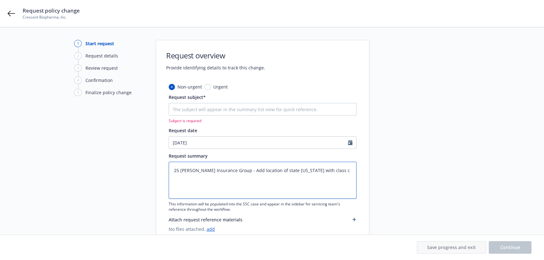
type textarea "x"
type textarea "25 WC Hartford Insurance Group - Add location of state CA with class cod"
type textarea "x"
type textarea "25 WC Hartford Insurance Group - Add location of state CA with class code"
type textarea "x"
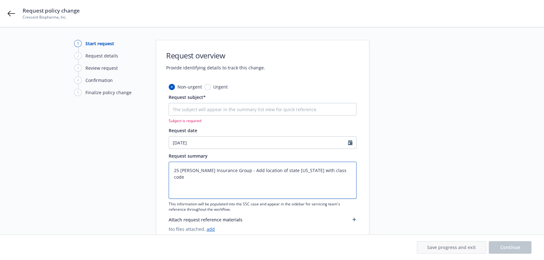
type textarea "25 WC Hartford Insurance Group - Add location of state CA with class code"
type textarea "x"
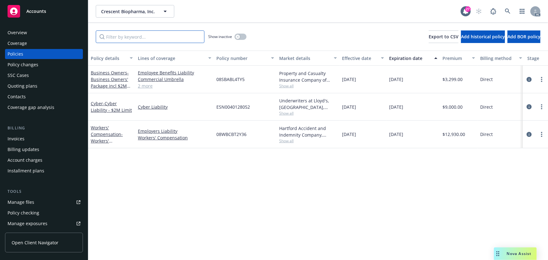
click at [190, 33] on input "Filter by keyword..." at bounding box center [150, 36] width 109 height 13
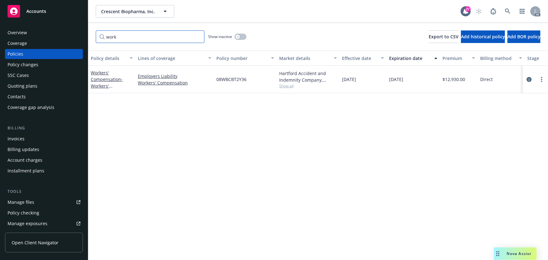
type input "work"
click at [285, 85] on span "Show all" at bounding box center [308, 85] width 58 height 5
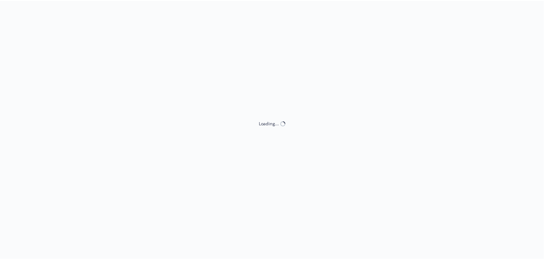
select select "ACCEPTED"
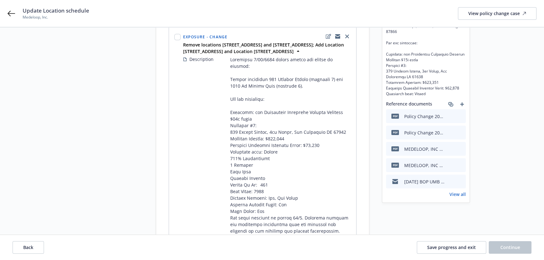
scroll to position [85, 0]
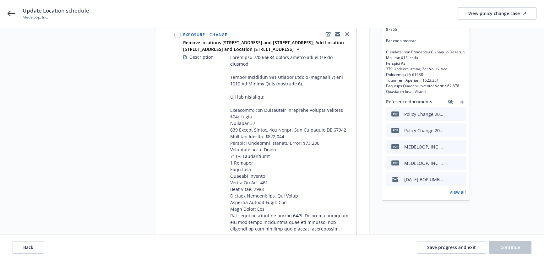
click at [462, 192] on link "View all" at bounding box center [457, 192] width 16 height 7
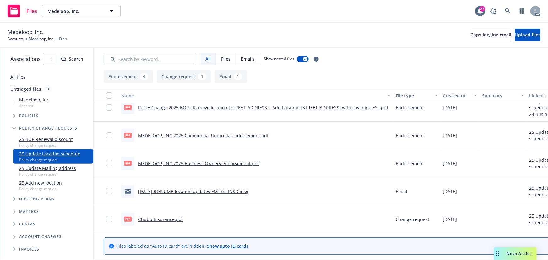
scroll to position [42, 0]
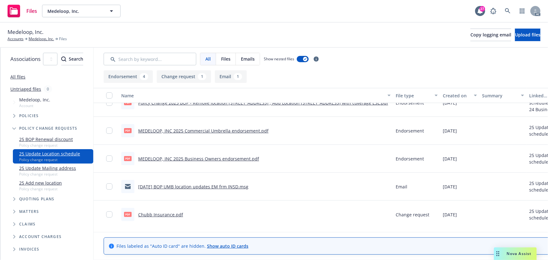
click at [186, 186] on link "[DATE] BOP UMB location updates EM frm INSD.msg" at bounding box center [193, 187] width 110 height 6
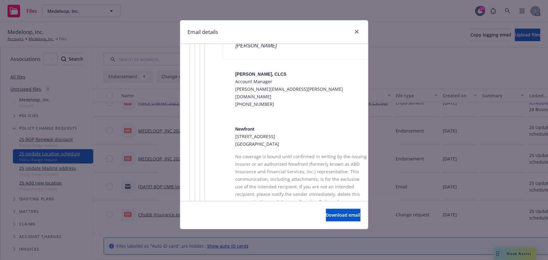
scroll to position [2044, 0]
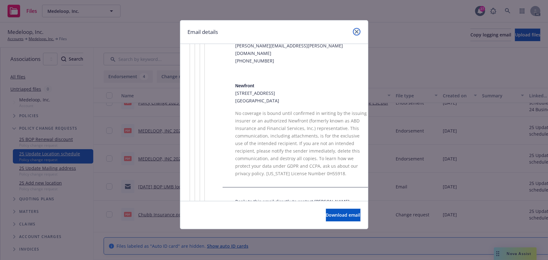
click at [353, 30] on link "close" at bounding box center [357, 32] width 8 height 8
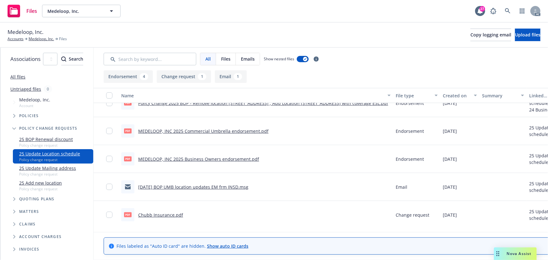
scroll to position [42, 0]
click at [183, 214] on link "Chubb Insurance.pdf" at bounding box center [160, 215] width 45 height 6
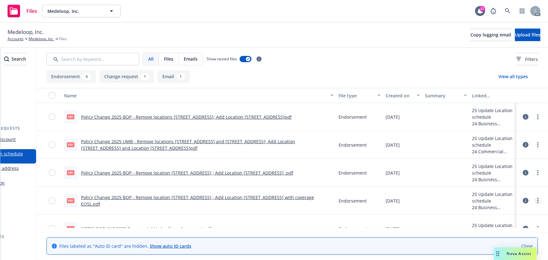
click at [537, 201] on icon "more" at bounding box center [537, 200] width 1 height 5
click at [505, 226] on link "Download" at bounding box center [505, 225] width 62 height 13
click at [534, 171] on link "more" at bounding box center [538, 173] width 8 height 8
click at [503, 198] on link "Download" at bounding box center [505, 198] width 62 height 13
